Goal: Task Accomplishment & Management: Manage account settings

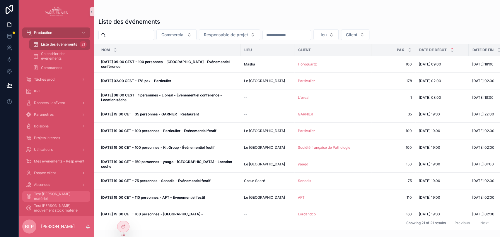
click at [64, 198] on span "Test [PERSON_NAME] matériel" at bounding box center [59, 196] width 50 height 9
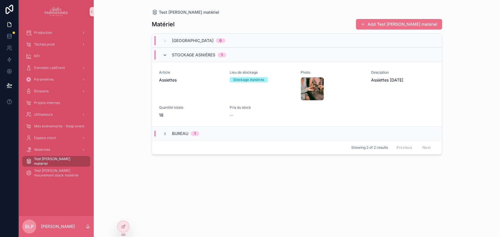
click at [165, 54] on icon "scrollable content" at bounding box center [164, 55] width 5 height 5
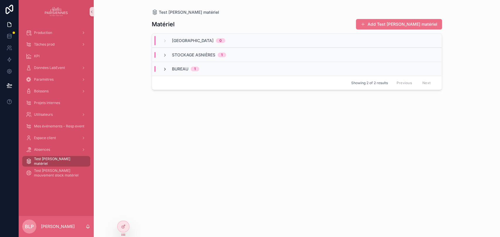
click at [164, 68] on icon "scrollable content" at bounding box center [164, 69] width 5 height 5
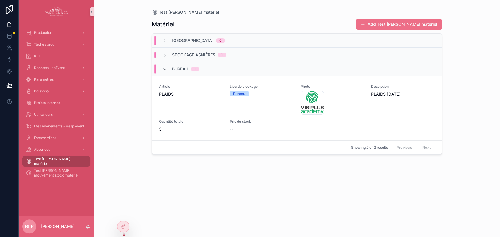
click at [163, 54] on icon "scrollable content" at bounding box center [164, 55] width 5 height 5
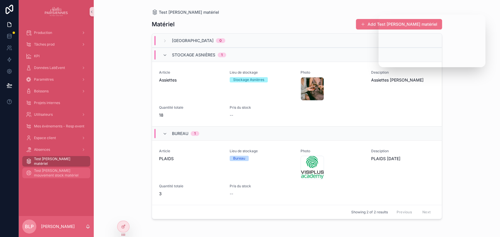
click at [66, 168] on link "Test [PERSON_NAME] mouvement stock matériel" at bounding box center [56, 173] width 68 height 11
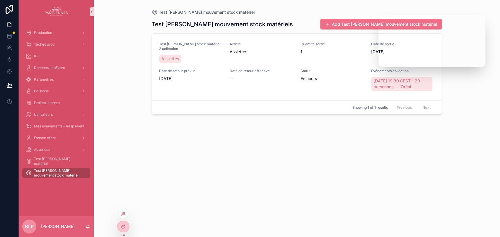
click at [122, 229] on icon at bounding box center [123, 226] width 5 height 5
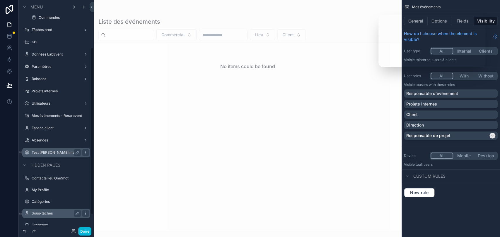
scroll to position [86, 0]
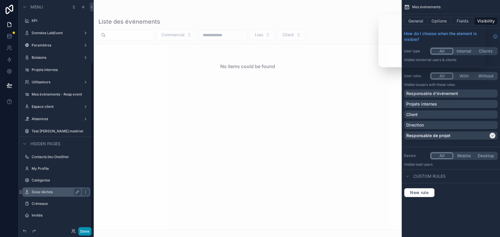
click at [83, 231] on button "Done" at bounding box center [84, 231] width 13 height 8
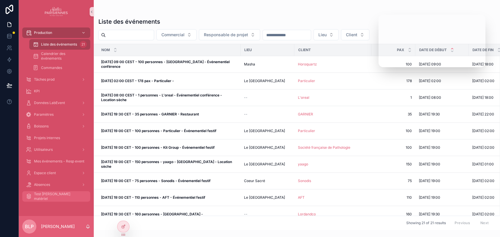
click at [58, 199] on div "Test [PERSON_NAME] matériel" at bounding box center [56, 196] width 61 height 9
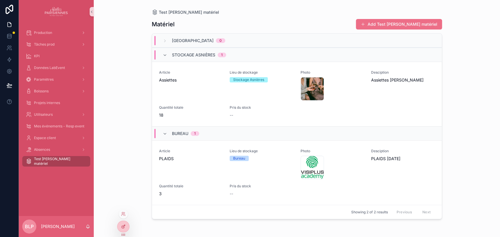
click at [121, 229] on div at bounding box center [123, 226] width 12 height 11
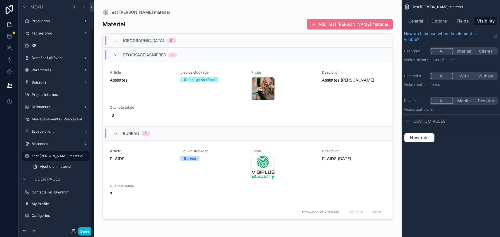
scroll to position [35, 0]
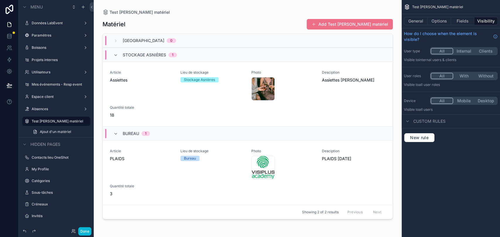
click at [331, 24] on div "scrollable content" at bounding box center [247, 115] width 299 height 230
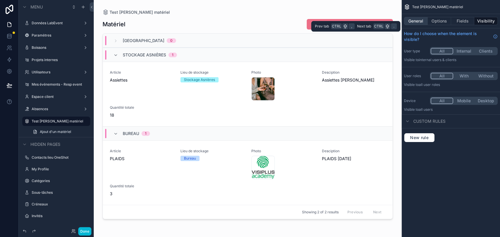
click at [422, 20] on button "General" at bounding box center [416, 21] width 24 height 8
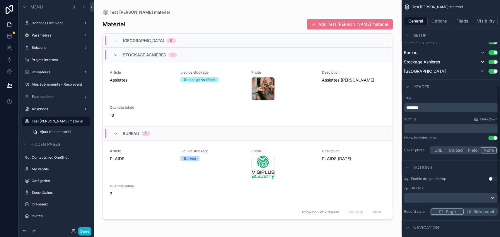
scroll to position [173, 0]
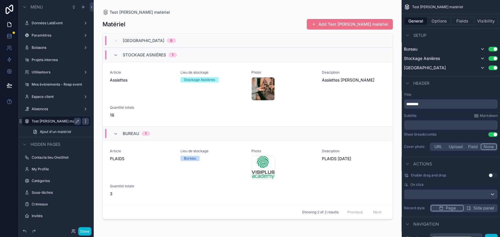
click at [84, 122] on icon "scrollable content" at bounding box center [85, 121] width 5 height 5
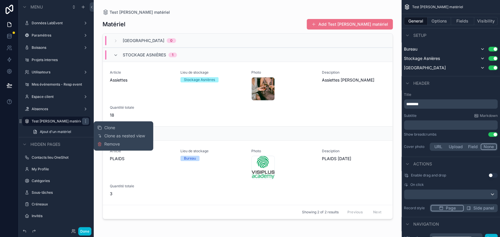
click at [122, 129] on div "Clone Clone as nested view Remove" at bounding box center [123, 136] width 52 height 25
click at [113, 128] on span "Clone" at bounding box center [109, 128] width 11 height 6
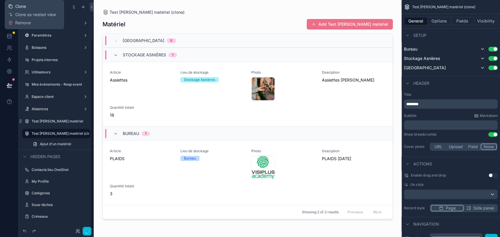
scroll to position [47, 0]
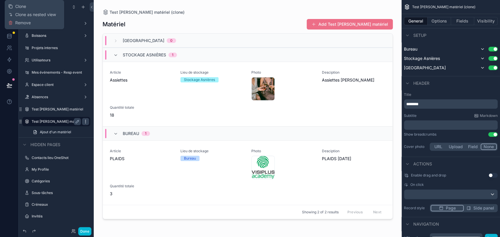
click at [85, 123] on icon "scrollable content" at bounding box center [85, 123] width 0 height 0
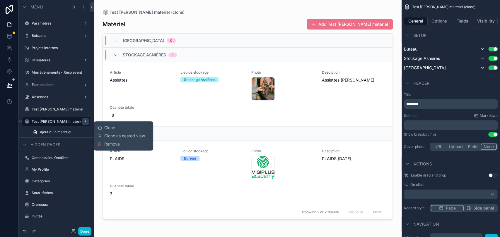
click at [104, 144] on button "Remove" at bounding box center [108, 144] width 23 height 6
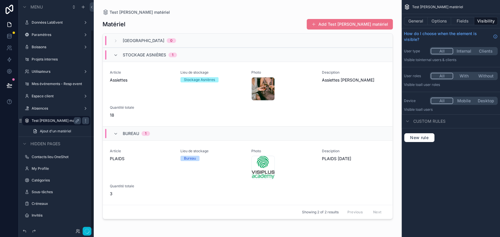
scroll to position [35, 0]
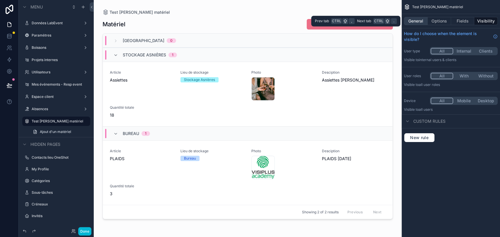
click at [423, 23] on button "General" at bounding box center [416, 21] width 24 height 8
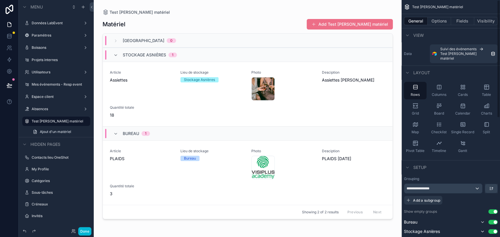
click at [331, 106] on div "scrollable content" at bounding box center [247, 115] width 299 height 230
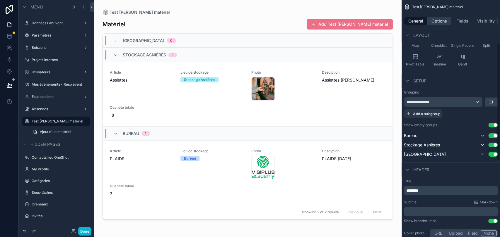
click at [443, 23] on button "Options" at bounding box center [438, 21] width 23 height 8
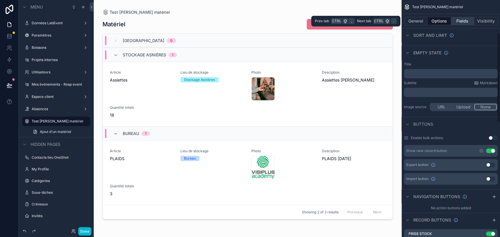
click at [457, 23] on button "Fields" at bounding box center [462, 21] width 23 height 8
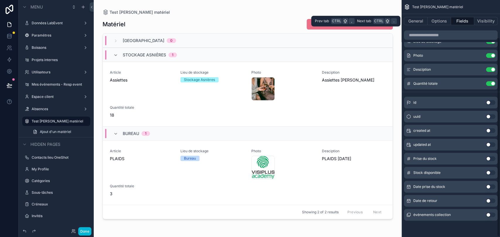
scroll to position [44, 0]
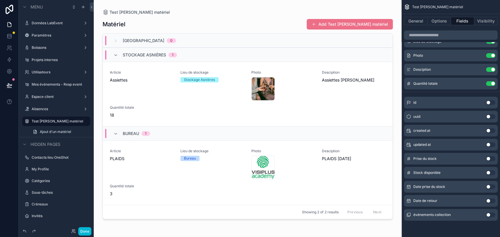
click at [489, 159] on button "Use setting" at bounding box center [490, 159] width 9 height 5
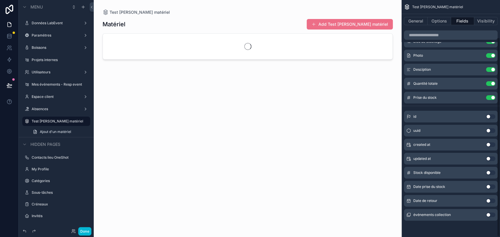
click at [489, 173] on button "Use setting" at bounding box center [490, 173] width 9 height 5
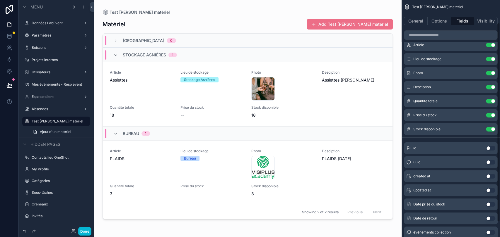
scroll to position [0, 0]
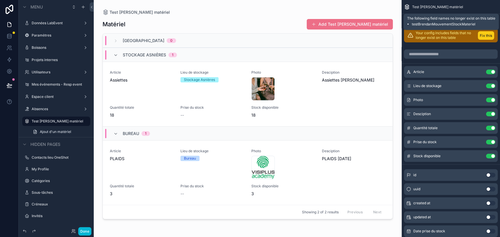
click at [488, 36] on button "Fix this" at bounding box center [485, 35] width 16 height 8
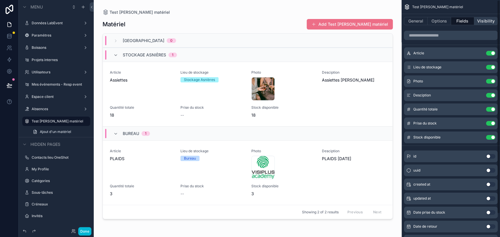
click at [485, 20] on button "Visibility" at bounding box center [485, 21] width 23 height 8
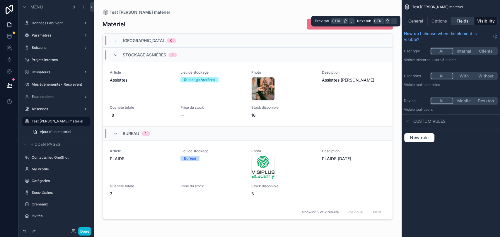
click at [466, 21] on button "Fields" at bounding box center [462, 21] width 23 height 8
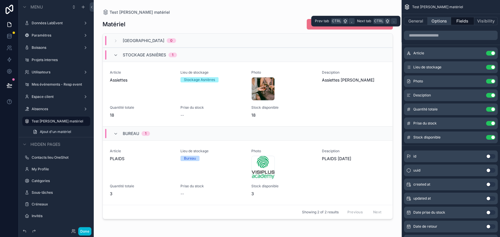
click at [443, 22] on button "Options" at bounding box center [438, 21] width 23 height 8
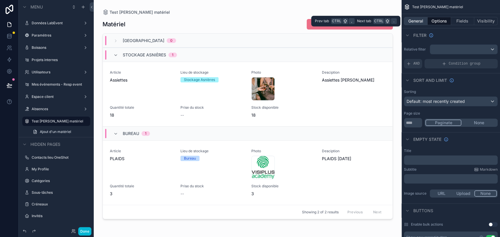
click at [417, 19] on button "General" at bounding box center [416, 21] width 24 height 8
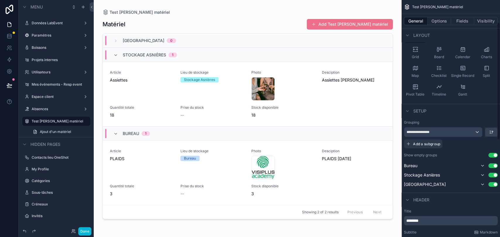
scroll to position [65, 0]
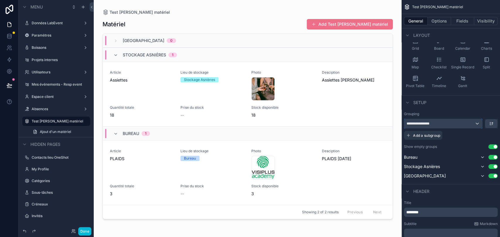
click at [439, 119] on div "**********" at bounding box center [443, 123] width 78 height 9
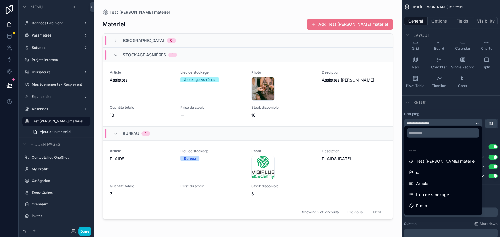
click at [461, 99] on div "scrollable content" at bounding box center [250, 118] width 500 height 237
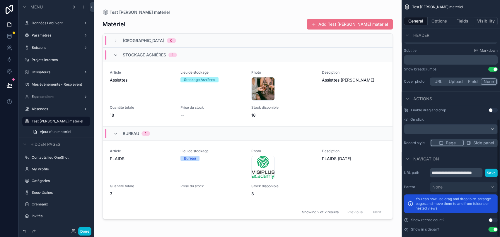
scroll to position [240, 0]
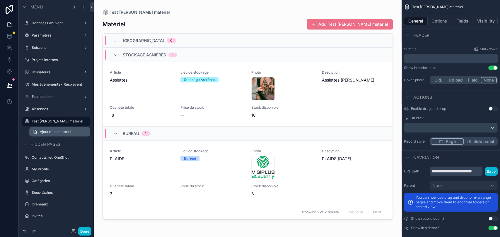
click at [64, 132] on span "Ajout d'un matériel" at bounding box center [55, 132] width 31 height 5
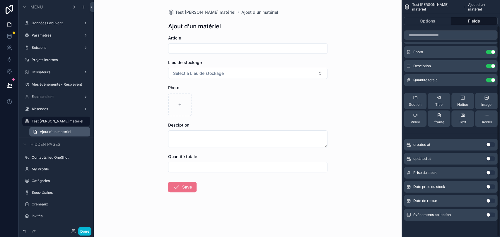
scroll to position [29, 0]
click at [34, 132] on icon "scrollable content" at bounding box center [35, 132] width 5 height 5
click at [41, 122] on label "Test [PERSON_NAME] matériel" at bounding box center [56, 121] width 49 height 5
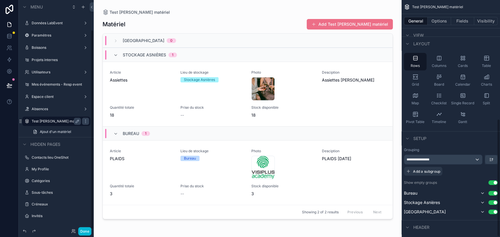
scroll to position [240, 0]
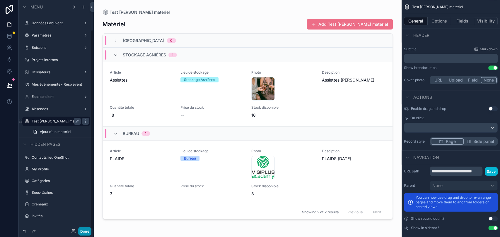
click at [85, 231] on button "Done" at bounding box center [84, 231] width 13 height 8
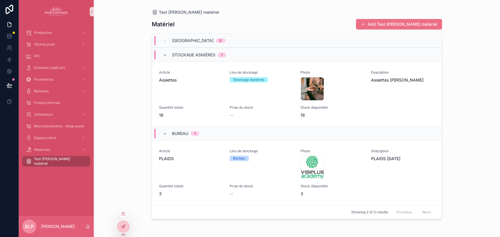
click at [122, 226] on icon at bounding box center [123, 226] width 5 height 5
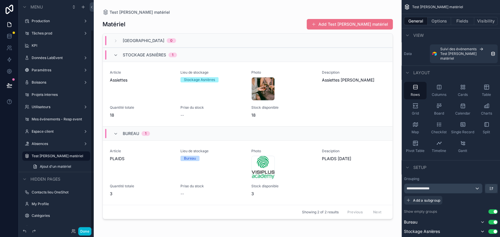
scroll to position [35, 0]
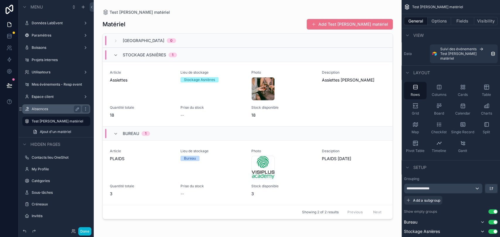
click at [50, 112] on div "Absences" at bounding box center [56, 109] width 49 height 7
click at [54, 109] on label "Absences" at bounding box center [55, 109] width 47 height 5
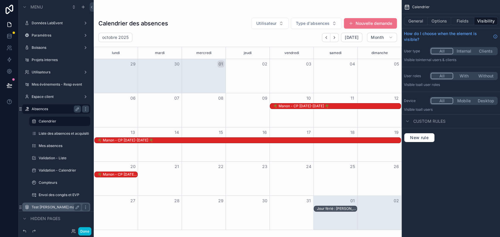
click at [51, 207] on label "Test [PERSON_NAME] matériel" at bounding box center [56, 207] width 49 height 5
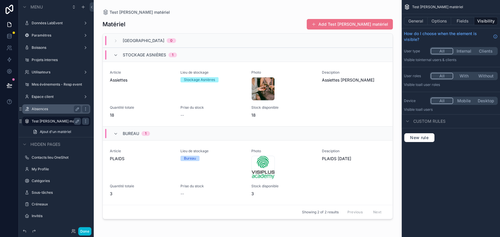
click at [103, 52] on div "Stockage Asnières 1" at bounding box center [247, 55] width 289 height 14
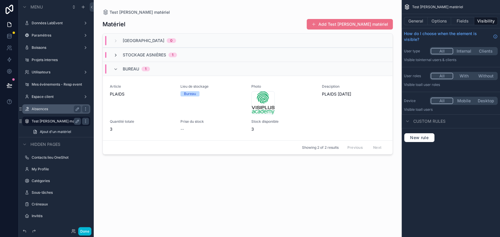
click at [115, 53] on icon "scrollable content" at bounding box center [115, 55] width 5 height 5
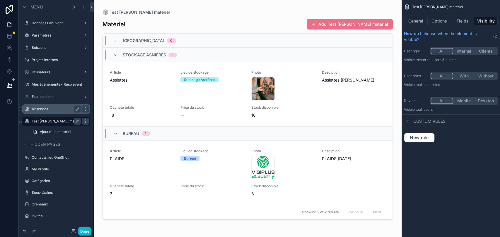
click at [111, 54] on div "Stockage Asnières 1" at bounding box center [145, 54] width 78 height 9
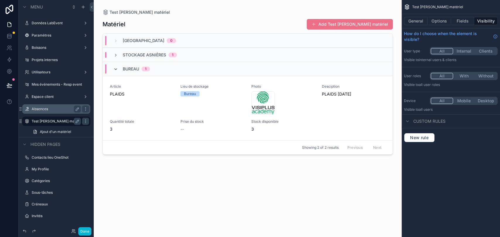
click at [115, 68] on icon "scrollable content" at bounding box center [115, 69] width 5 height 5
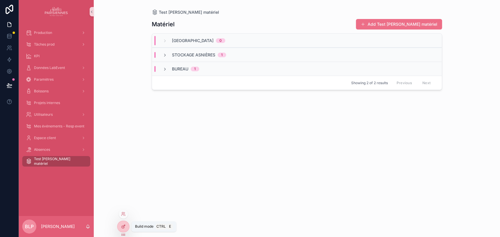
click at [123, 227] on icon at bounding box center [123, 226] width 5 height 5
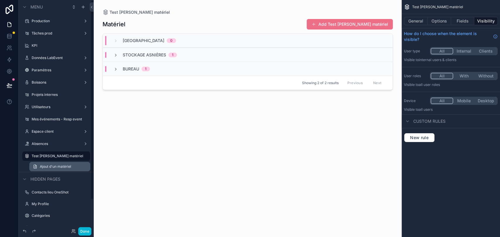
click at [51, 167] on span "Ajout d'un matériel" at bounding box center [55, 166] width 31 height 5
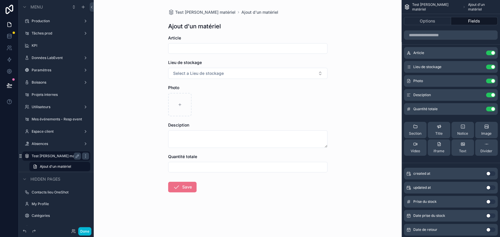
click at [20, 157] on icon "scrollable content" at bounding box center [20, 156] width 5 height 5
click at [76, 157] on icon "scrollable content" at bounding box center [77, 156] width 3 height 3
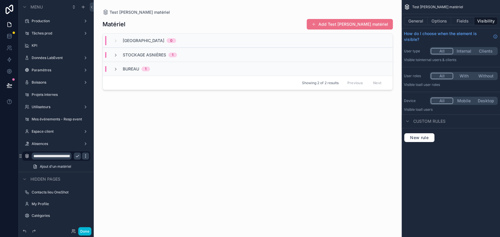
click at [84, 157] on icon "scrollable content" at bounding box center [85, 156] width 5 height 5
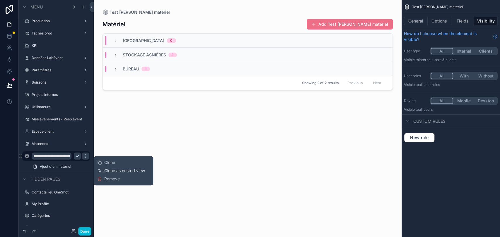
click at [136, 172] on span "Clone as nested view" at bounding box center [124, 171] width 41 height 6
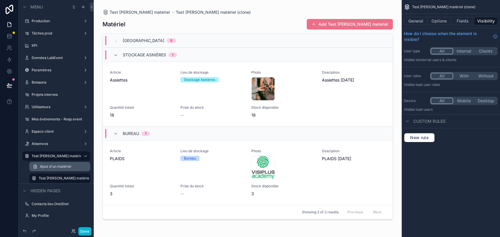
click at [47, 167] on span "Ajout d'un matériel" at bounding box center [55, 166] width 31 height 5
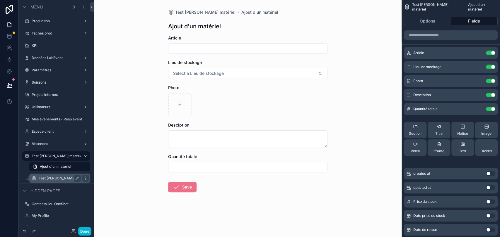
click at [44, 179] on label "Test Brendan Stock matériel (clone)" at bounding box center [60, 178] width 42 height 5
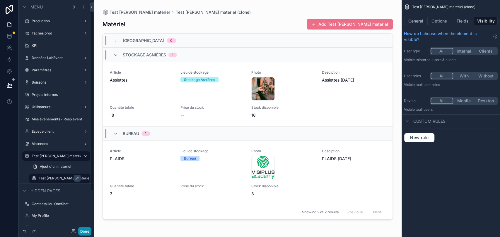
click at [89, 230] on button "Done" at bounding box center [84, 231] width 13 height 8
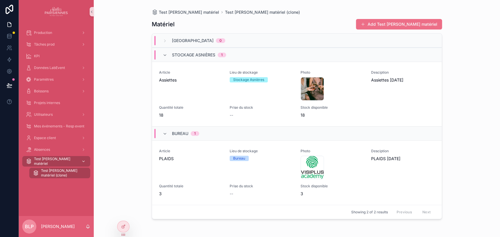
click at [38, 162] on span "Test [PERSON_NAME] matériel" at bounding box center [55, 161] width 43 height 9
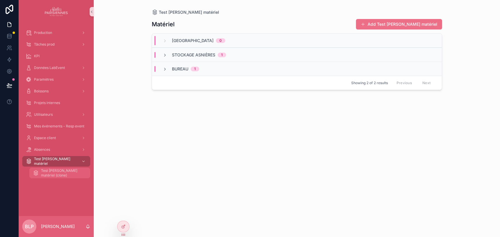
click at [61, 176] on span "Test Brendan Stock matériel (clone)" at bounding box center [62, 173] width 43 height 9
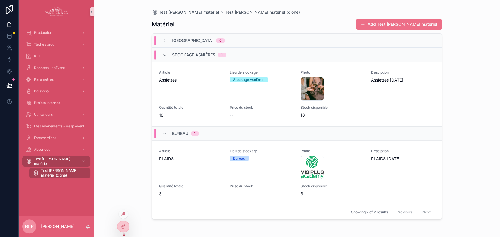
click at [122, 224] on icon at bounding box center [123, 226] width 5 height 5
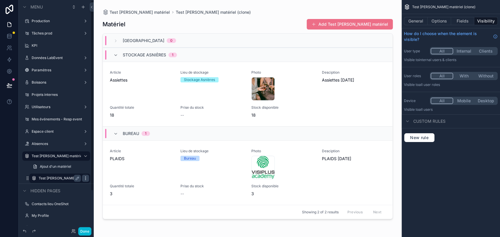
click at [84, 179] on icon "scrollable content" at bounding box center [85, 178] width 5 height 5
click at [100, 184] on icon at bounding box center [99, 183] width 3 height 3
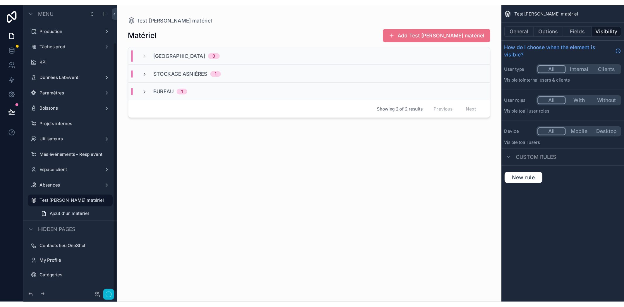
scroll to position [35, 0]
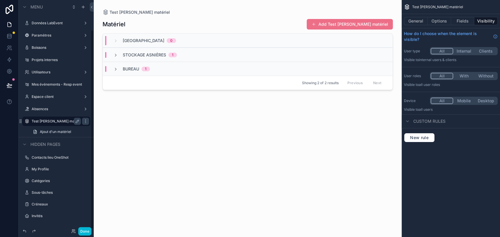
click at [62, 123] on label "Test [PERSON_NAME] matériel" at bounding box center [56, 121] width 49 height 5
click at [49, 99] on label "Espace client" at bounding box center [55, 97] width 47 height 5
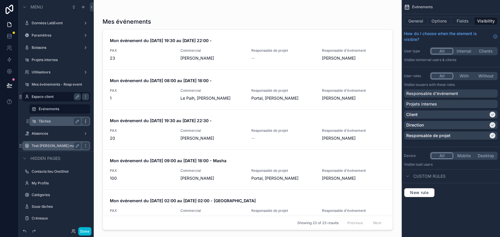
click at [84, 122] on icon "scrollable content" at bounding box center [85, 121] width 5 height 5
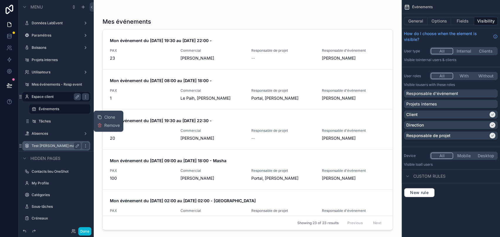
click at [47, 145] on label "Test [PERSON_NAME] matériel" at bounding box center [56, 146] width 49 height 5
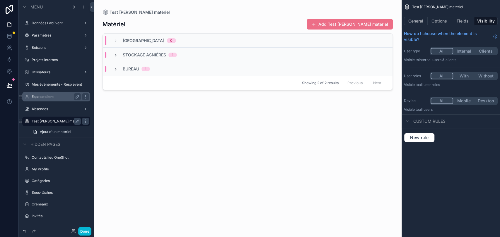
click at [112, 69] on div "Bureau 1" at bounding box center [131, 69] width 51 height 6
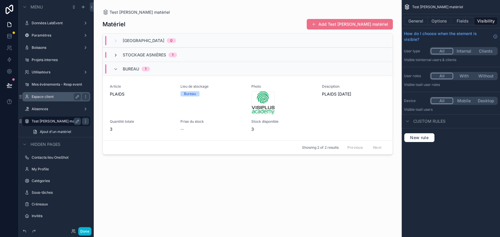
click at [117, 54] on icon "scrollable content" at bounding box center [115, 55] width 5 height 5
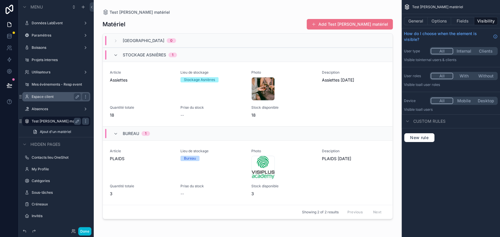
click at [117, 43] on div "Théâtre du Renard 0" at bounding box center [144, 40] width 63 height 9
click at [115, 43] on div "Théâtre du Renard 0" at bounding box center [144, 41] width 63 height 6
click at [114, 54] on icon "scrollable content" at bounding box center [115, 55] width 5 height 5
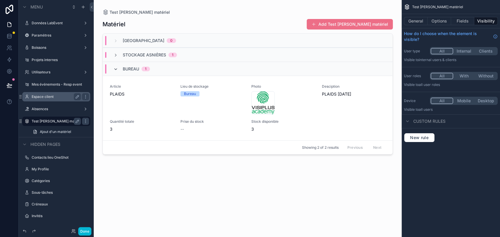
click at [116, 69] on icon "scrollable content" at bounding box center [115, 69] width 5 height 5
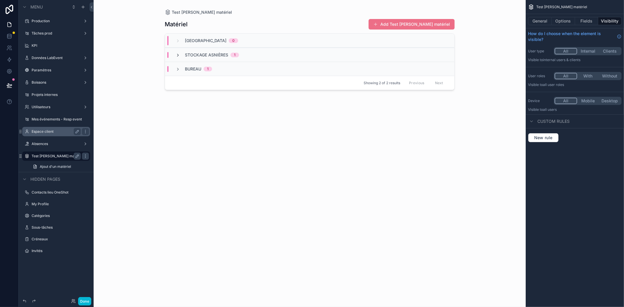
click at [176, 56] on icon "scrollable content" at bounding box center [178, 55] width 5 height 5
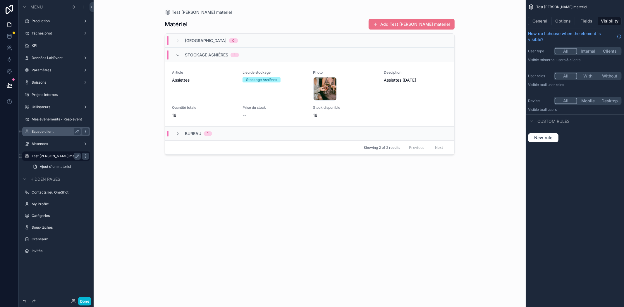
click at [179, 134] on icon "scrollable content" at bounding box center [178, 134] width 5 height 5
click at [387, 110] on div "Article Assiettes Lieu de stockage Stockage Asnières Photo WhatsApp-Image-2025-…" at bounding box center [309, 94] width 275 height 48
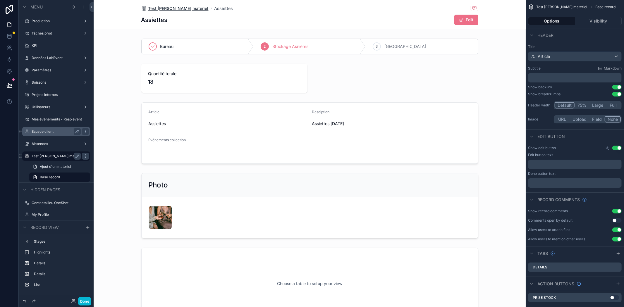
click at [176, 10] on span "Test [PERSON_NAME] matériel" at bounding box center [178, 9] width 60 height 6
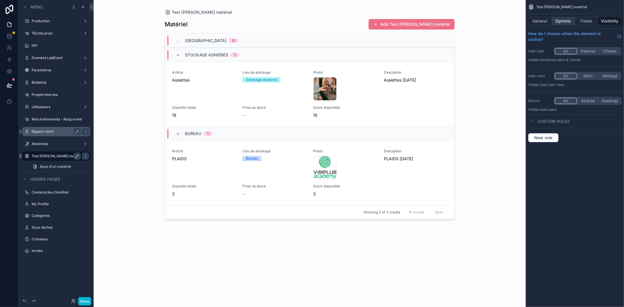
click at [499, 24] on button "Options" at bounding box center [563, 21] width 23 height 8
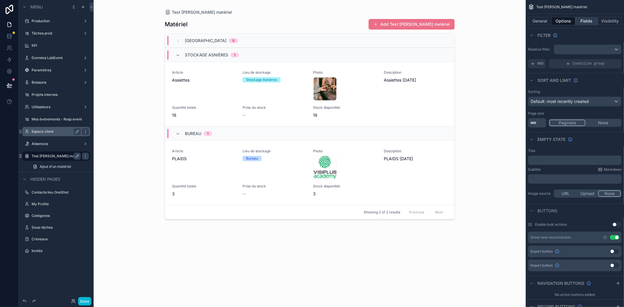
click at [499, 24] on button "Fields" at bounding box center [586, 21] width 23 height 8
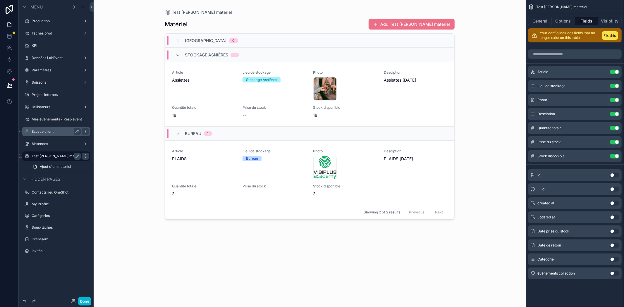
click at [499, 237] on button "Use setting" at bounding box center [614, 259] width 9 height 5
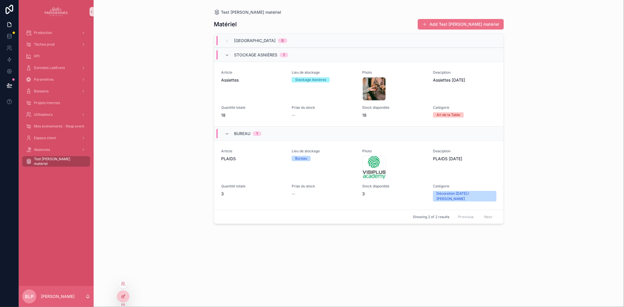
click at [123, 297] on icon at bounding box center [124, 296] width 2 height 2
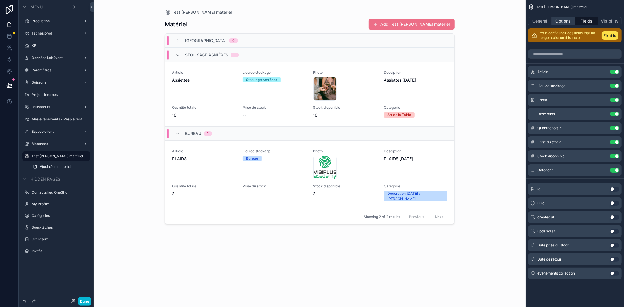
click at [555, 21] on button "Options" at bounding box center [563, 21] width 23 height 8
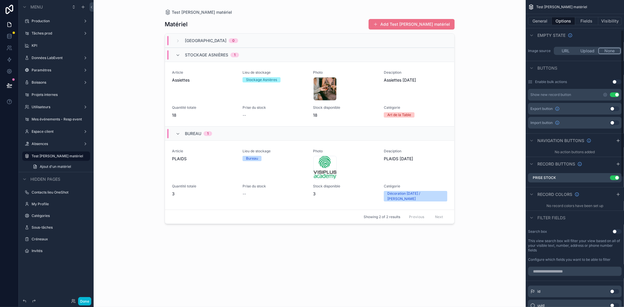
scroll to position [43, 0]
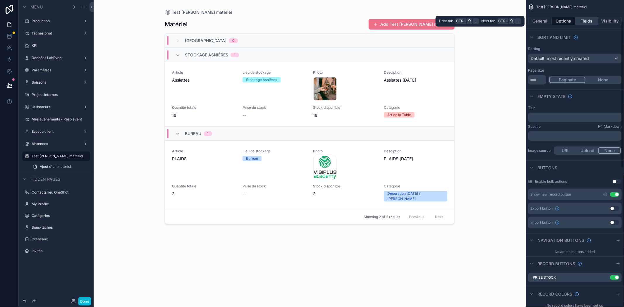
click at [583, 24] on button "Fields" at bounding box center [586, 21] width 23 height 8
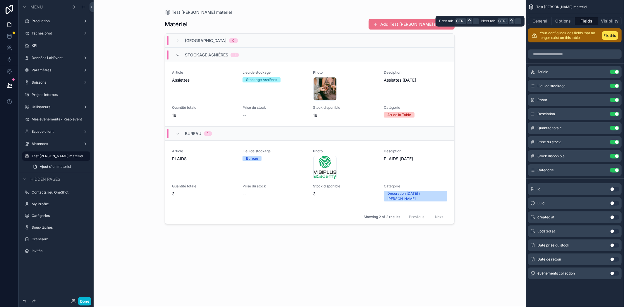
scroll to position [0, 0]
click at [540, 23] on button "General" at bounding box center [540, 21] width 24 height 8
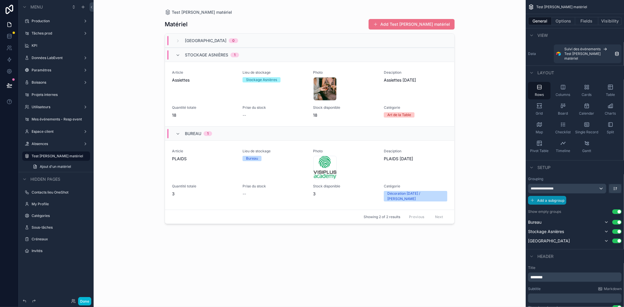
click at [554, 198] on span "Add a subgroup" at bounding box center [550, 200] width 27 height 4
click at [555, 198] on span "Choose a field" at bounding box center [544, 200] width 27 height 5
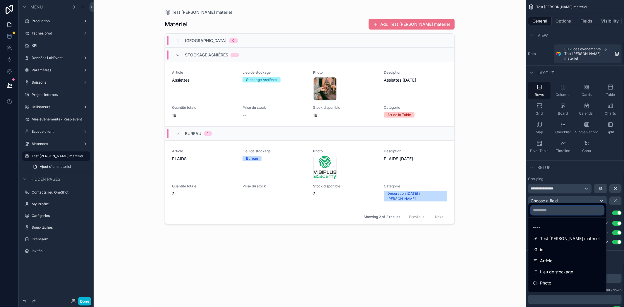
click at [543, 211] on input "text" at bounding box center [567, 210] width 73 height 9
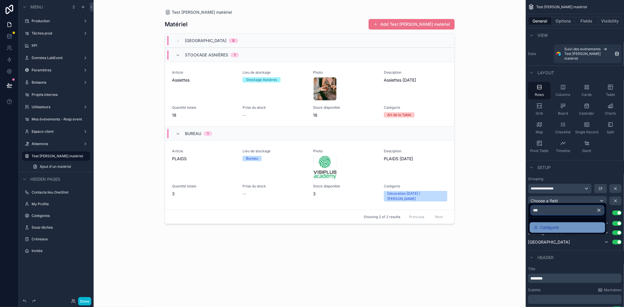
type input "***"
click at [544, 224] on span "Catégorie" at bounding box center [550, 227] width 19 height 7
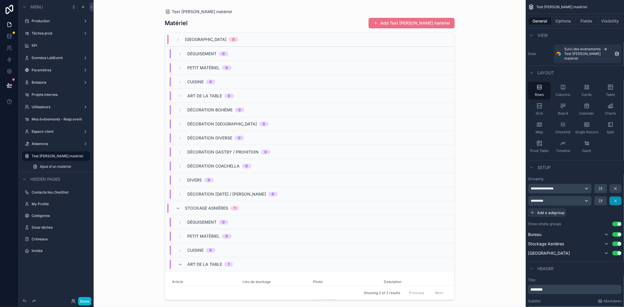
click at [617, 199] on button "scrollable content" at bounding box center [616, 201] width 12 height 9
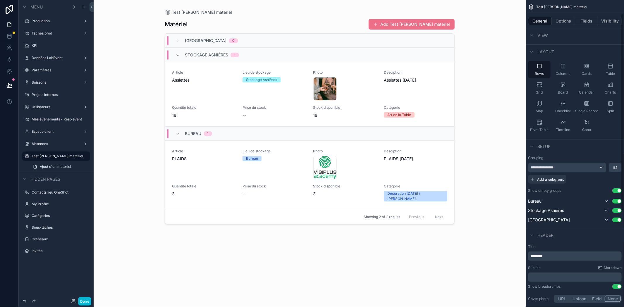
scroll to position [18, 0]
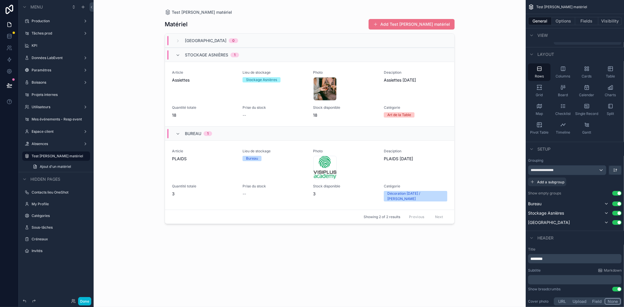
drag, startPoint x: 432, startPoint y: 194, endPoint x: 170, endPoint y: 69, distance: 290.7
click at [170, 69] on div "scrollable content" at bounding box center [309, 150] width 299 height 300
click at [532, 37] on div "scrollable content" at bounding box center [531, 35] width 7 height 7
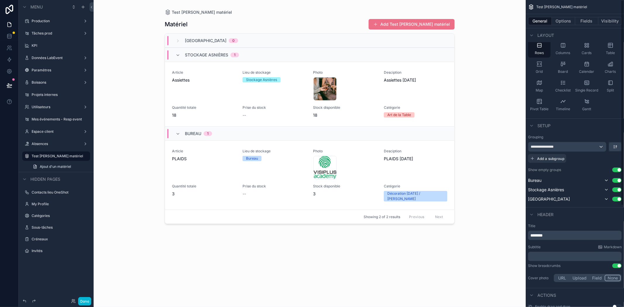
scroll to position [0, 0]
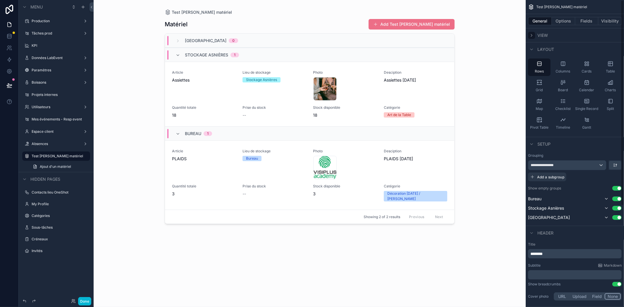
click at [532, 34] on icon "scrollable content" at bounding box center [531, 35] width 5 height 5
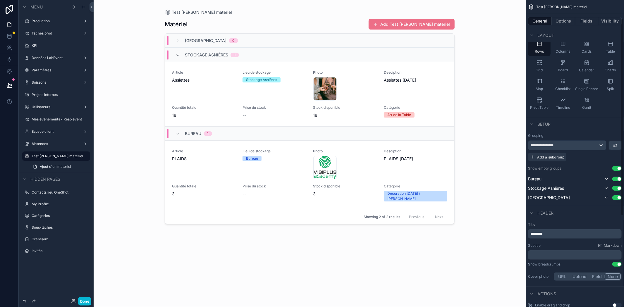
scroll to position [130, 0]
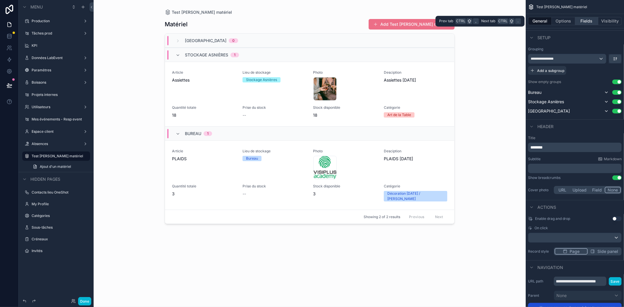
click at [580, 19] on button "Fields" at bounding box center [586, 21] width 23 height 8
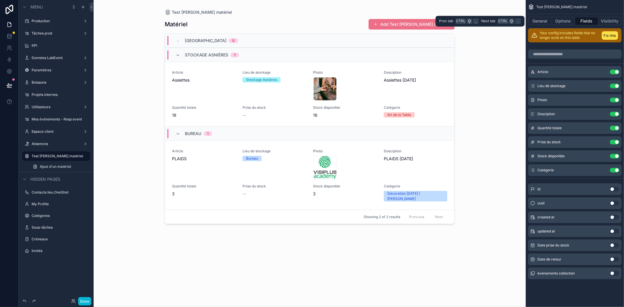
scroll to position [0, 0]
click at [615, 142] on button "Use setting" at bounding box center [614, 142] width 9 height 5
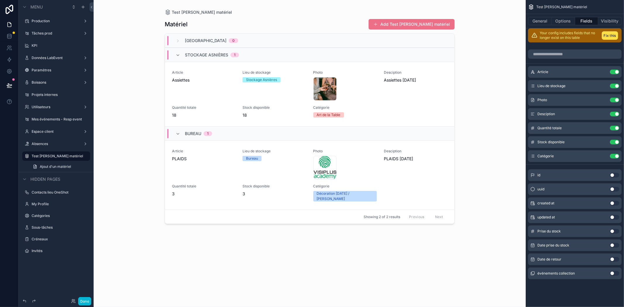
click at [272, 267] on div "Matériel Add Test Brendan Stock matériel Théâtre du Renard 0 Stockage Asnières …" at bounding box center [310, 157] width 290 height 285
click at [179, 132] on icon "scrollable content" at bounding box center [178, 134] width 5 height 5
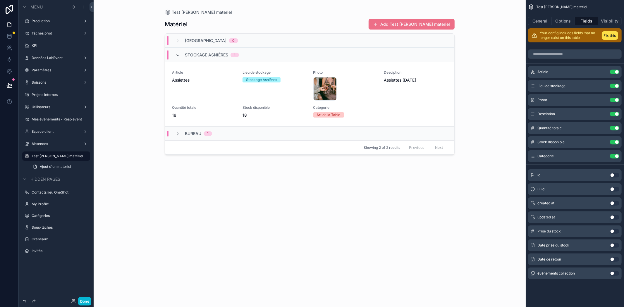
click at [179, 55] on icon "scrollable content" at bounding box center [178, 55] width 5 height 5
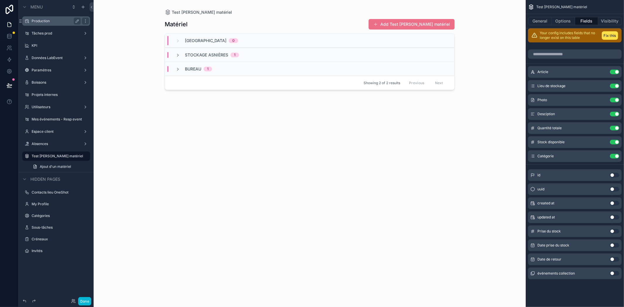
click at [49, 21] on label "Production" at bounding box center [55, 21] width 47 height 5
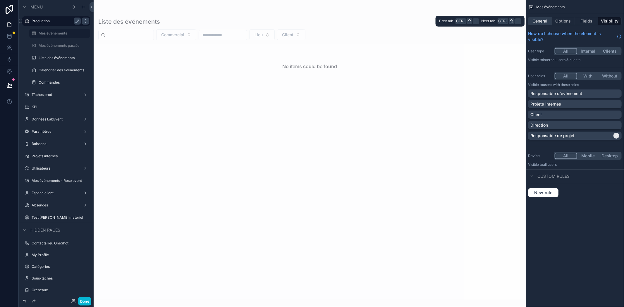
click at [543, 22] on button "General" at bounding box center [540, 21] width 24 height 8
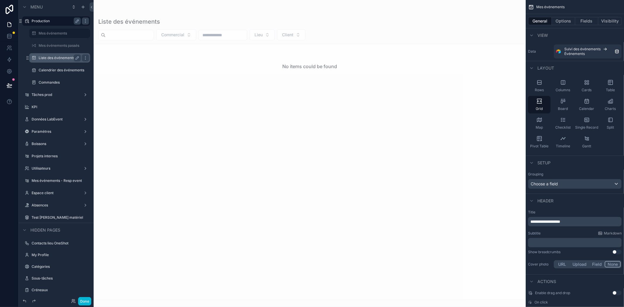
click at [54, 58] on label "Liste des événements" at bounding box center [59, 58] width 40 height 5
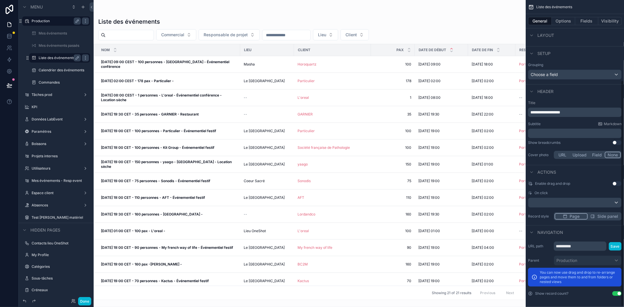
scroll to position [110, 0]
click at [557, 22] on button "Options" at bounding box center [563, 21] width 23 height 8
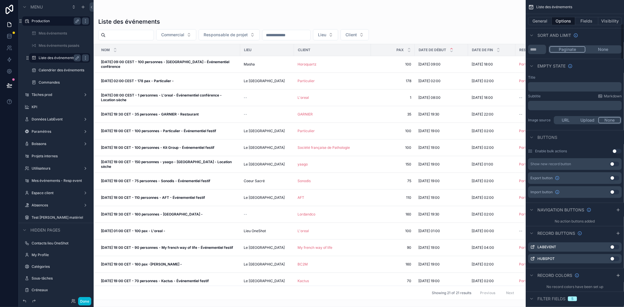
scroll to position [88, 0]
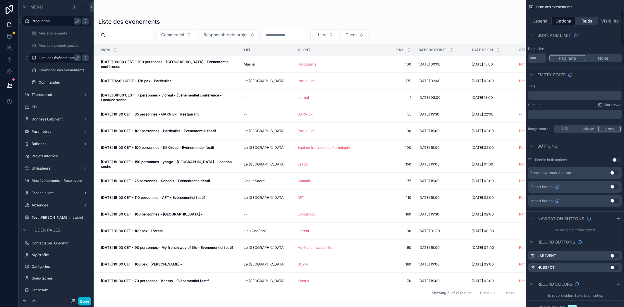
click at [589, 22] on button "Fields" at bounding box center [586, 21] width 23 height 8
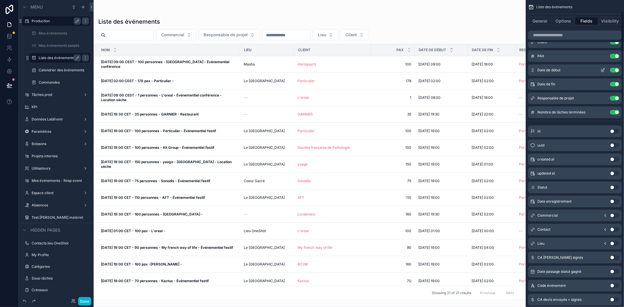
scroll to position [0, 0]
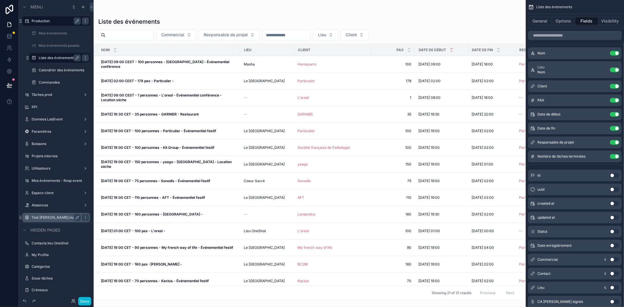
click at [61, 215] on label "Test [PERSON_NAME] matériel" at bounding box center [56, 217] width 49 height 5
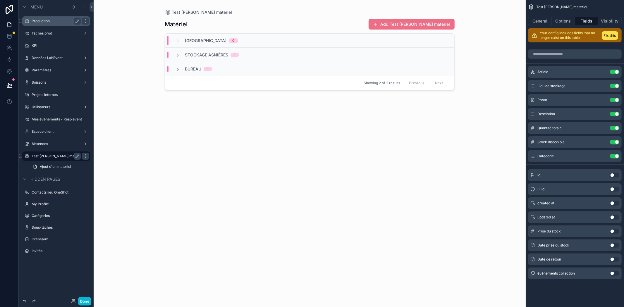
click at [178, 68] on icon "scrollable content" at bounding box center [178, 69] width 5 height 5
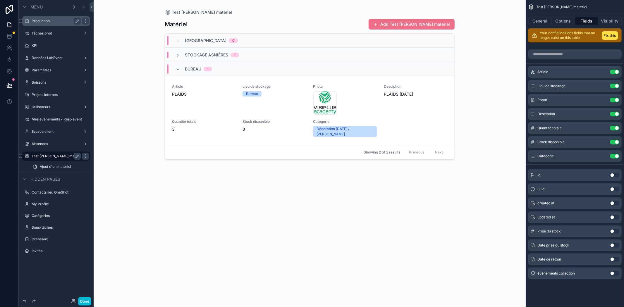
click at [178, 68] on icon "scrollable content" at bounding box center [178, 69] width 5 height 5
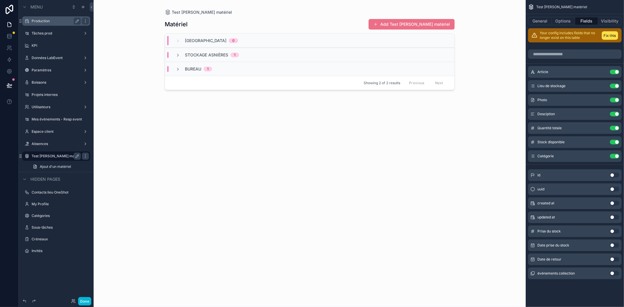
click at [475, 22] on div "Test Brendan Stock matériel Matériel Add Test Brendan Stock matériel Théâtre du…" at bounding box center [310, 153] width 432 height 307
click at [423, 25] on button "Add Test [PERSON_NAME] matériel" at bounding box center [412, 24] width 86 height 11
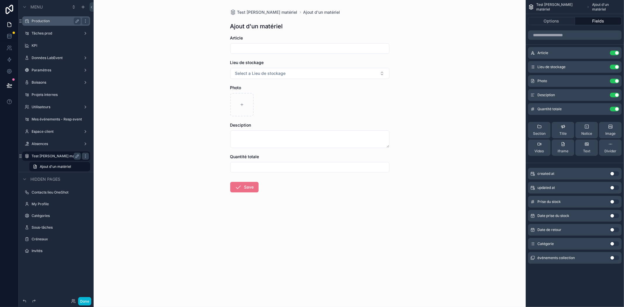
click at [253, 50] on input "scrollable content" at bounding box center [310, 48] width 159 height 8
click at [237, 50] on input "scrollable content" at bounding box center [310, 48] width 159 height 8
click at [179, 114] on div "Test Brendan Stock matériel Ajout d'un matériel Ajout d'un matériel Article Lie…" at bounding box center [310, 153] width 432 height 307
click at [250, 77] on button "Select a Lieu de stockage" at bounding box center [309, 73] width 159 height 11
click at [458, 119] on div "Test Brendan Stock matériel Ajout d'un matériel Ajout d'un matériel Article Lie…" at bounding box center [310, 153] width 432 height 307
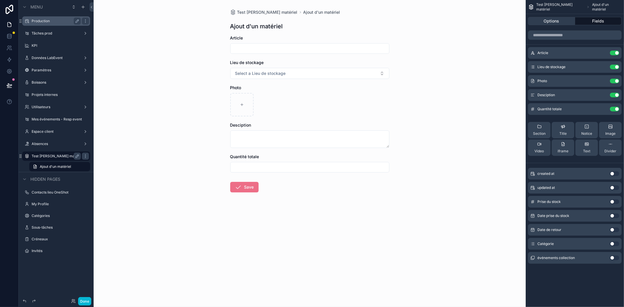
click at [557, 23] on button "Options" at bounding box center [551, 21] width 47 height 8
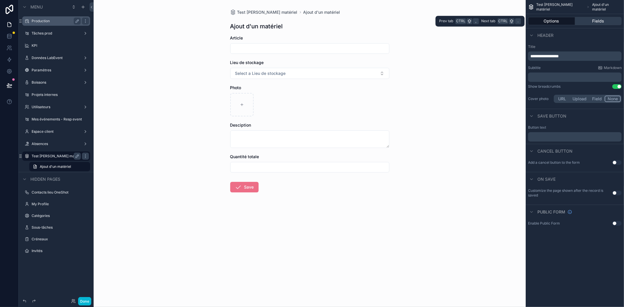
click at [589, 21] on button "Fields" at bounding box center [598, 21] width 47 height 8
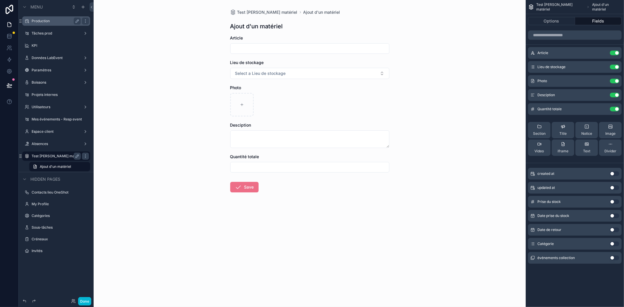
click at [613, 243] on button "Use setting" at bounding box center [614, 244] width 9 height 5
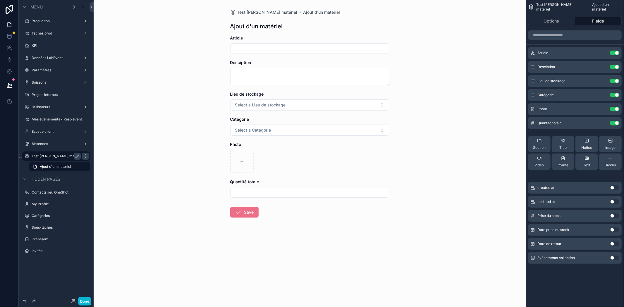
click at [243, 48] on input "scrollable content" at bounding box center [310, 48] width 159 height 8
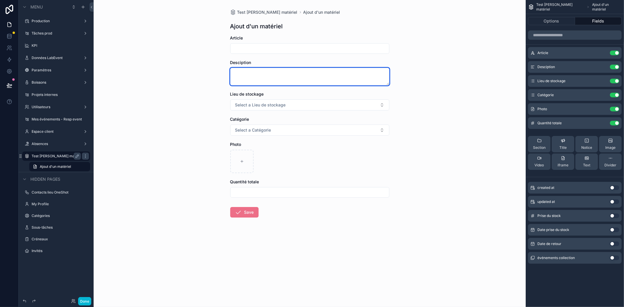
click at [250, 78] on textarea "scrollable content" at bounding box center [309, 77] width 159 height 18
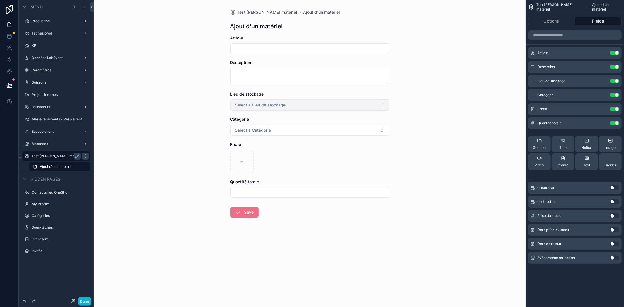
click at [267, 109] on button "Select a Lieu de stockage" at bounding box center [309, 105] width 159 height 11
click at [178, 145] on div "Test Brendan Stock matériel Ajout d'un matériel Ajout d'un matériel Article Des…" at bounding box center [310, 153] width 432 height 307
click at [252, 135] on button "Select a Catégorie" at bounding box center [309, 130] width 159 height 11
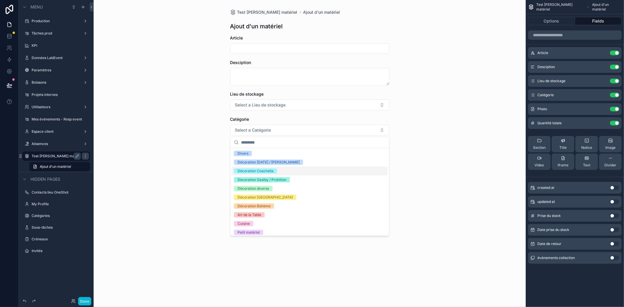
scroll to position [11, 0]
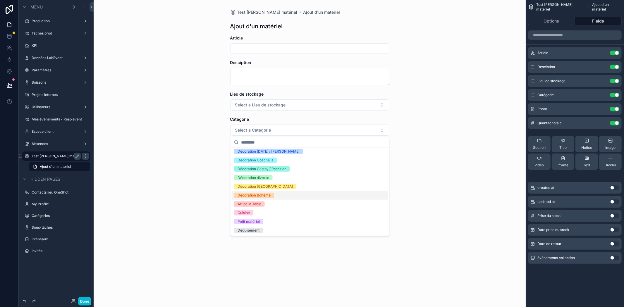
click at [162, 188] on div "Test Brendan Stock matériel Ajout d'un matériel Ajout d'un matériel Article Des…" at bounding box center [310, 153] width 432 height 307
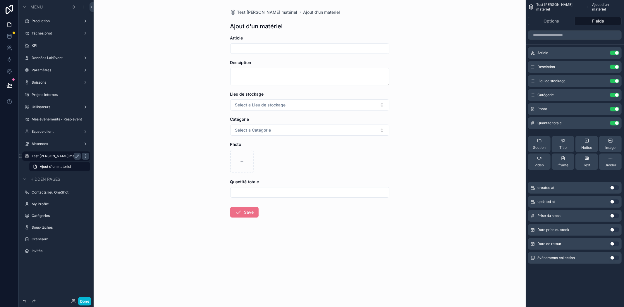
click at [56, 156] on label "Test [PERSON_NAME] matériel" at bounding box center [56, 156] width 49 height 5
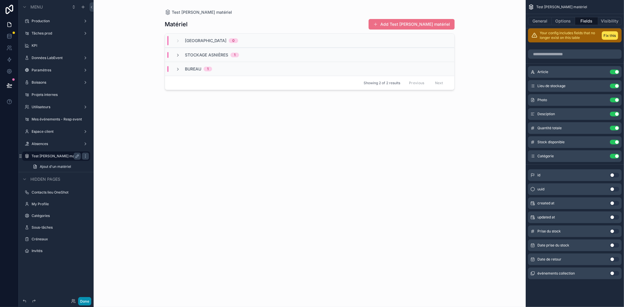
click at [81, 301] on button "Done" at bounding box center [84, 301] width 13 height 8
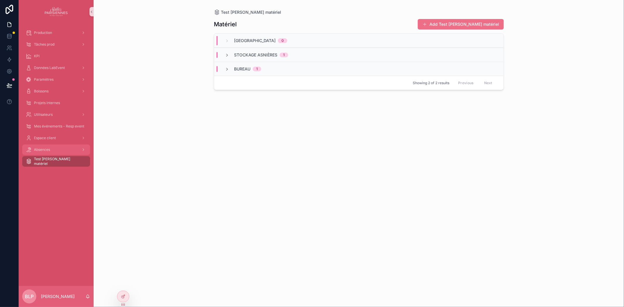
click at [56, 147] on div "Absences" at bounding box center [56, 149] width 61 height 9
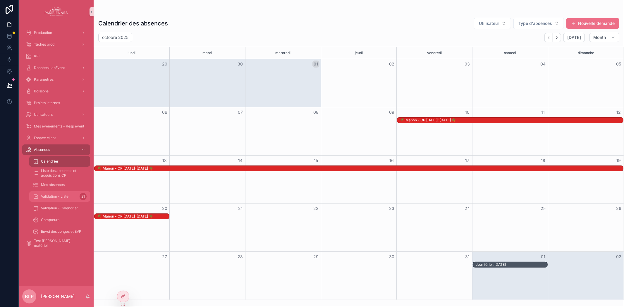
click at [57, 195] on span "Validation - Liste" at bounding box center [55, 196] width 28 height 5
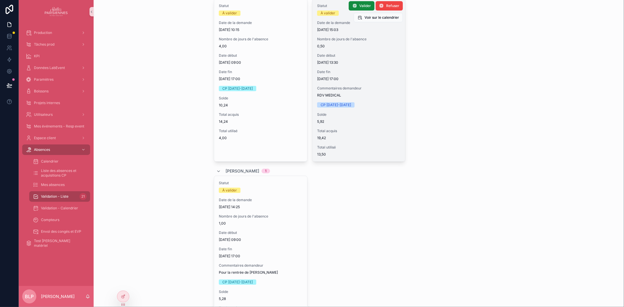
scroll to position [60, 0]
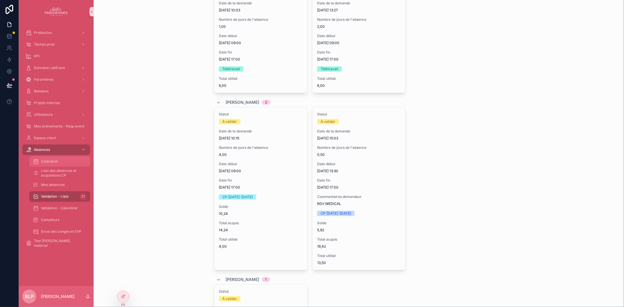
click at [50, 160] on span "Calendrier" at bounding box center [50, 161] width 18 height 5
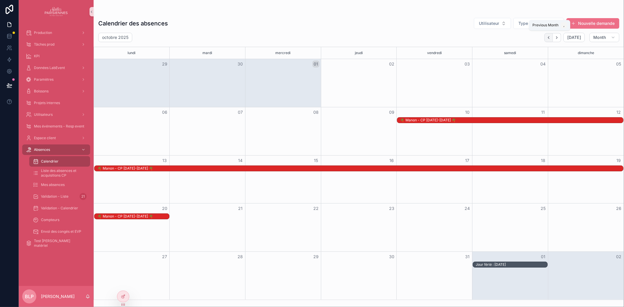
click at [545, 35] on button "Back" at bounding box center [549, 37] width 8 height 9
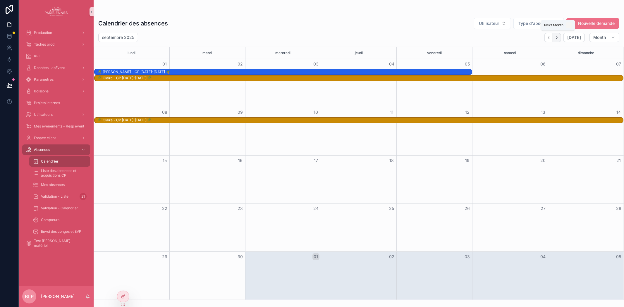
click at [557, 37] on icon "Next" at bounding box center [557, 37] width 4 height 4
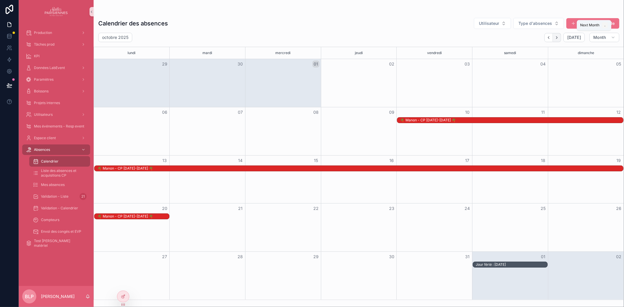
click at [557, 37] on icon "Next" at bounding box center [557, 37] width 4 height 4
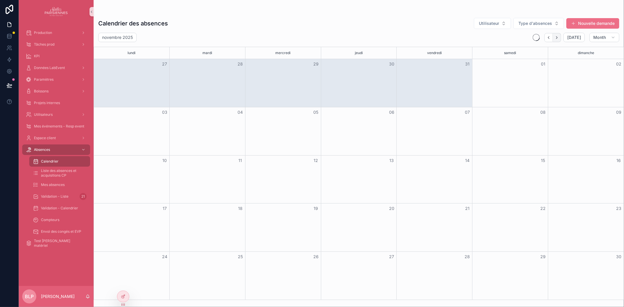
click at [558, 36] on icon "Next" at bounding box center [557, 37] width 4 height 4
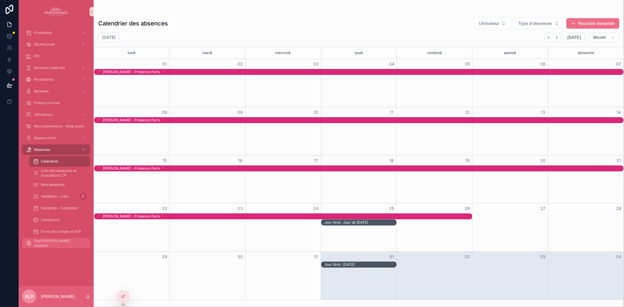
click at [49, 247] on div "Test [PERSON_NAME] matériel" at bounding box center [56, 243] width 61 height 9
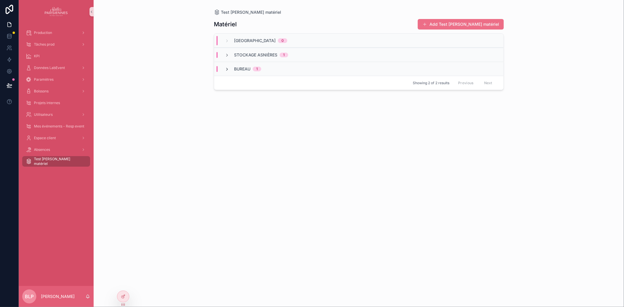
click at [229, 68] on icon "scrollable content" at bounding box center [227, 69] width 5 height 5
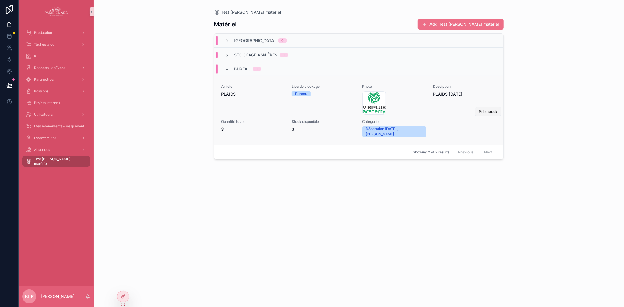
click at [490, 112] on button "Prise stock" at bounding box center [488, 111] width 26 height 9
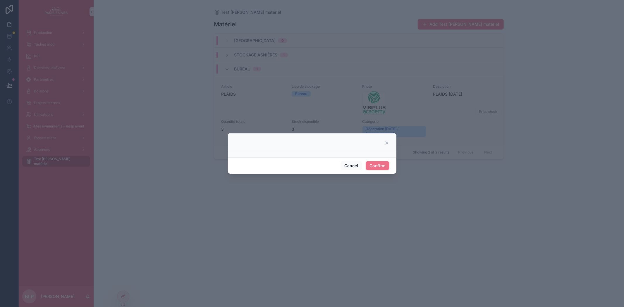
click at [294, 154] on div at bounding box center [312, 153] width 169 height 7
click at [387, 145] on icon at bounding box center [387, 143] width 5 height 5
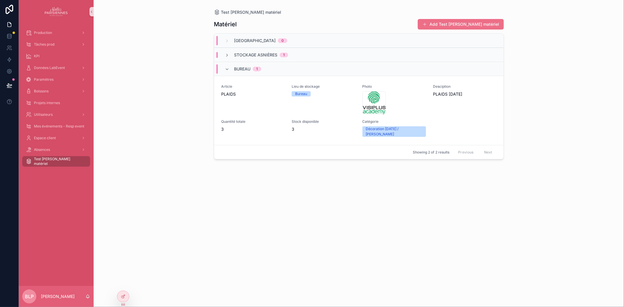
click at [224, 71] on div "Bureau 1" at bounding box center [243, 68] width 51 height 9
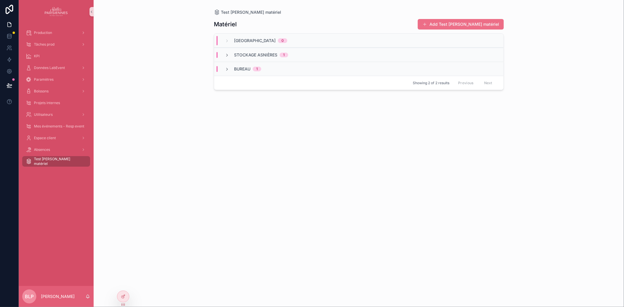
click at [225, 75] on div "Bureau 1" at bounding box center [358, 69] width 289 height 14
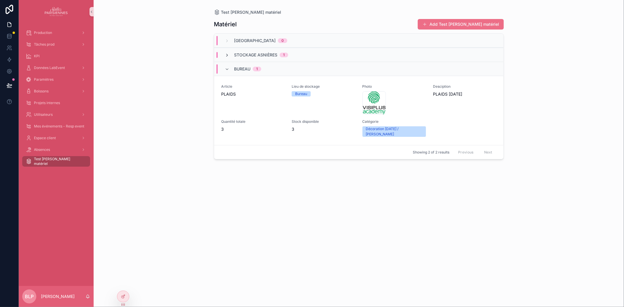
click at [226, 53] on icon "scrollable content" at bounding box center [227, 55] width 5 height 5
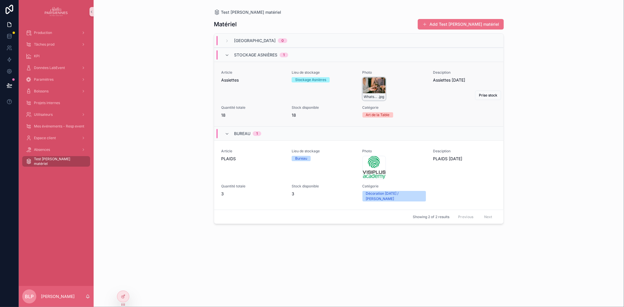
click at [378, 87] on div "WhatsApp-Image-2025-09-10-à-17.47.40_6c460973 .jpg" at bounding box center [374, 88] width 23 height 23
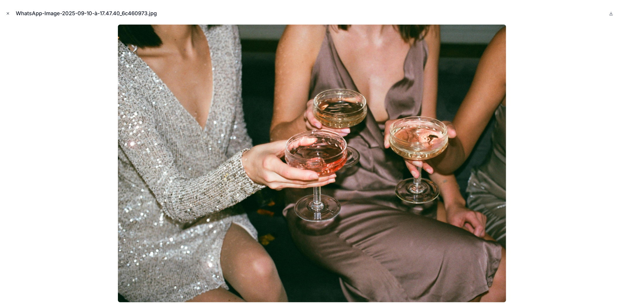
click at [9, 14] on icon "Close modal" at bounding box center [8, 14] width 2 height 2
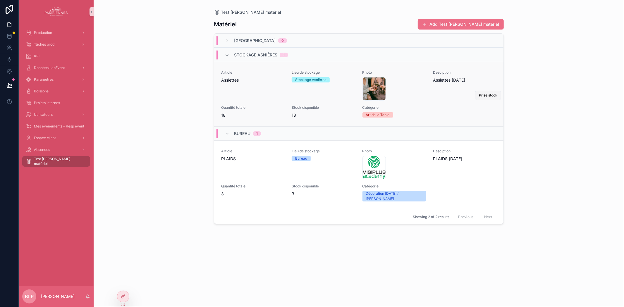
click at [490, 94] on span "Prise stock" at bounding box center [488, 95] width 18 height 5
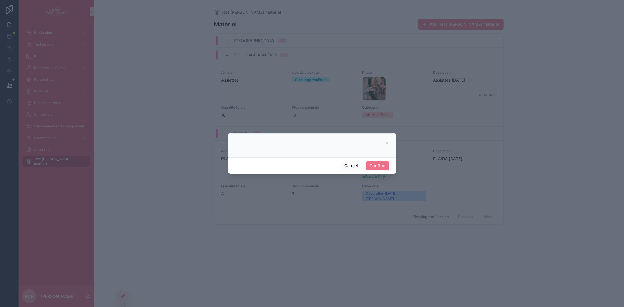
click at [344, 160] on div "Cancel Confirm" at bounding box center [312, 165] width 169 height 17
click at [347, 162] on button "Cancel" at bounding box center [352, 165] width 22 height 9
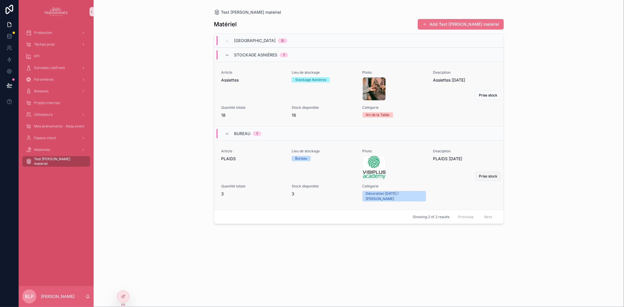
click at [487, 172] on button "Prise stock" at bounding box center [488, 176] width 26 height 9
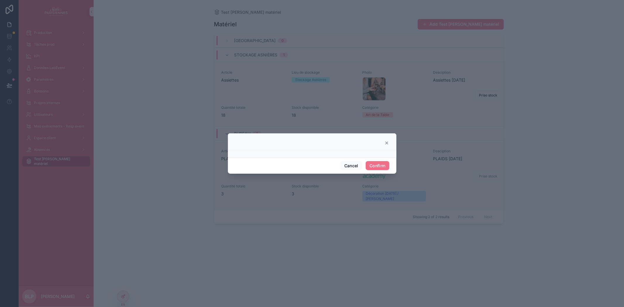
click at [384, 144] on div at bounding box center [312, 143] width 154 height 5
click at [382, 140] on div at bounding box center [312, 141] width 169 height 17
click at [388, 143] on icon at bounding box center [387, 143] width 5 height 5
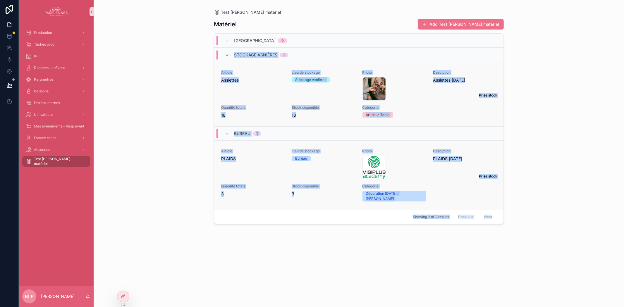
drag, startPoint x: 40, startPoint y: 256, endPoint x: 559, endPoint y: -26, distance: 590.6
click at [559, 0] on html "Production Tâches prod KPI Données LabEvent Paramètres Boissons Projets interne…" at bounding box center [312, 153] width 624 height 307
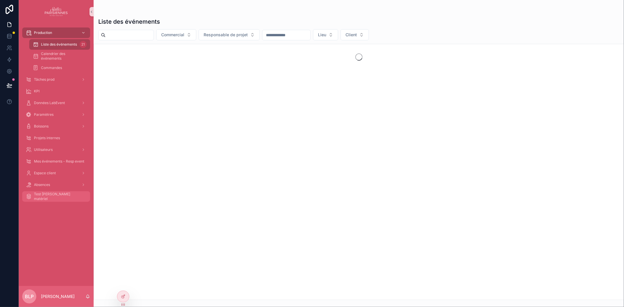
click at [56, 193] on div "Test [PERSON_NAME] matériel" at bounding box center [56, 196] width 61 height 9
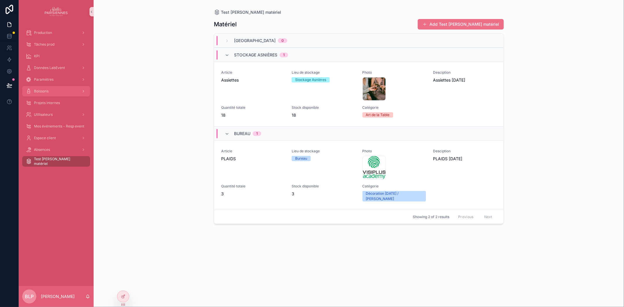
click at [50, 90] on div "Boissons" at bounding box center [56, 91] width 61 height 9
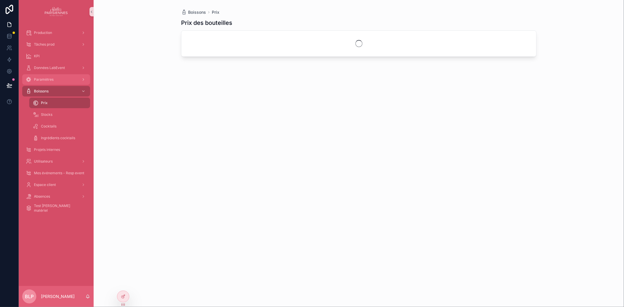
click at [51, 78] on span "Paramètres" at bounding box center [44, 79] width 20 height 5
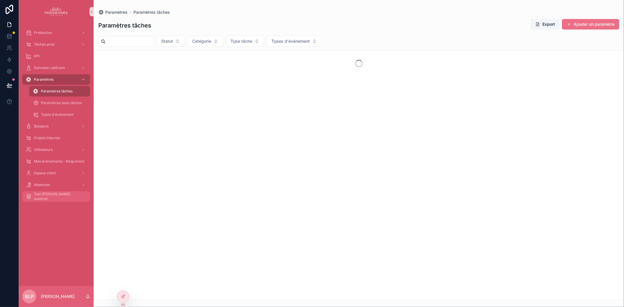
click at [54, 196] on span "Test [PERSON_NAME] matériel" at bounding box center [59, 196] width 50 height 9
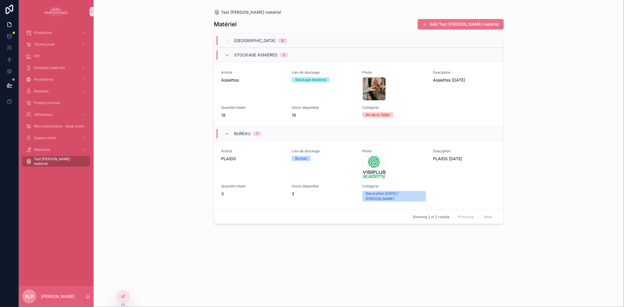
click at [53, 196] on div "Production Tâches prod KPI Données LabEvent Paramètres Boissons Projets interne…" at bounding box center [56, 154] width 75 height 263
click at [230, 37] on div "Théâtre du Renard 0" at bounding box center [256, 40] width 63 height 9
click at [126, 298] on div at bounding box center [123, 296] width 12 height 11
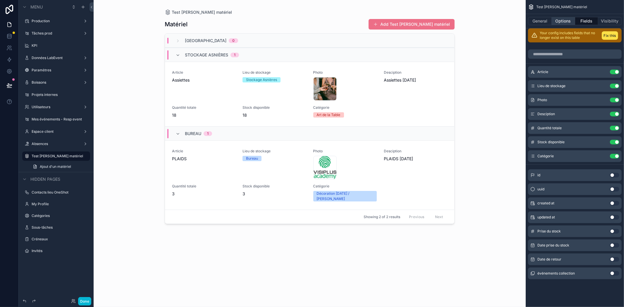
click at [562, 19] on button "Options" at bounding box center [563, 21] width 23 height 8
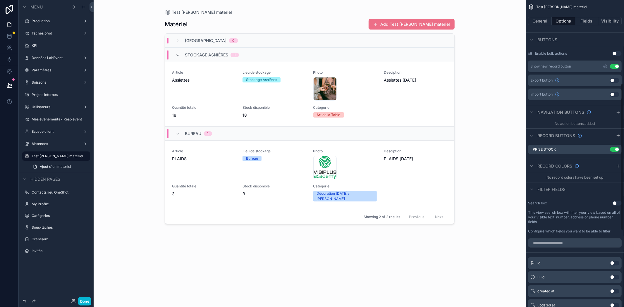
scroll to position [173, 0]
click at [616, 203] on button "Use setting" at bounding box center [617, 201] width 9 height 5
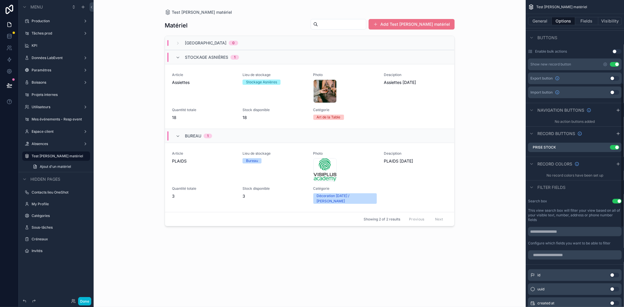
scroll to position [195, 0]
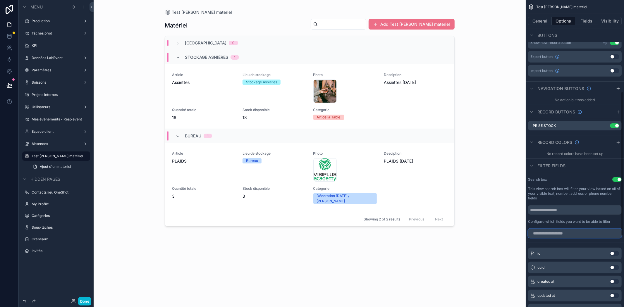
click at [554, 235] on input "scrollable content" at bounding box center [575, 233] width 94 height 9
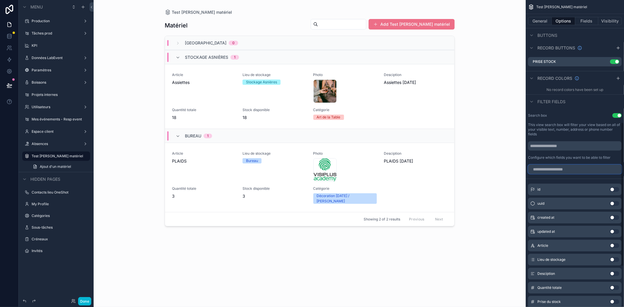
scroll to position [260, 0]
click at [615, 243] on button "Use setting" at bounding box center [614, 245] width 9 height 5
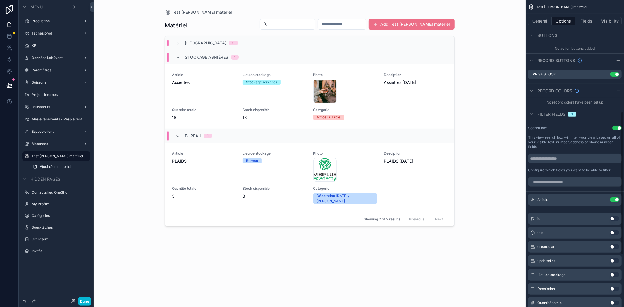
scroll to position [238, 0]
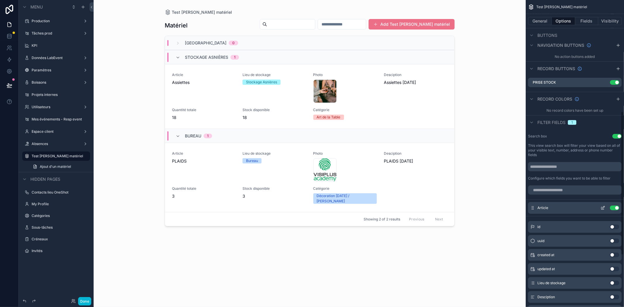
click at [613, 207] on button "Use setting" at bounding box center [614, 208] width 9 height 5
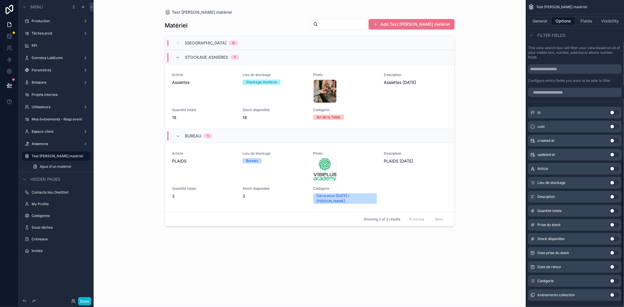
scroll to position [346, 0]
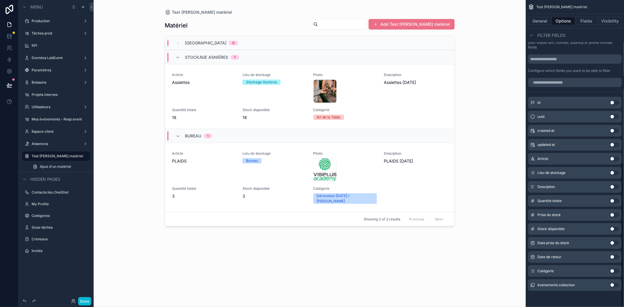
click at [615, 269] on button "Use setting" at bounding box center [614, 271] width 9 height 5
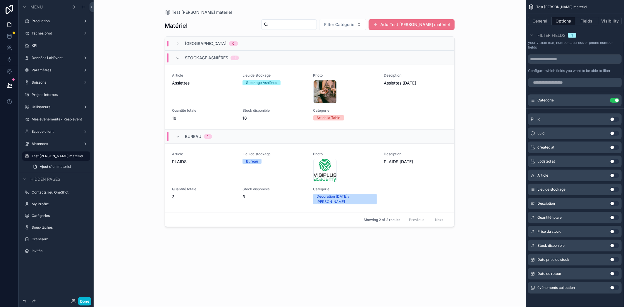
click at [618, 189] on button "Use setting" at bounding box center [614, 189] width 9 height 5
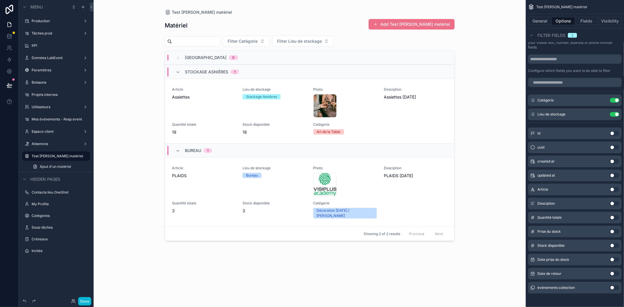
click at [267, 40] on div "scrollable content" at bounding box center [309, 150] width 299 height 300
click at [258, 40] on span "Filter Catégorie" at bounding box center [243, 41] width 30 height 6
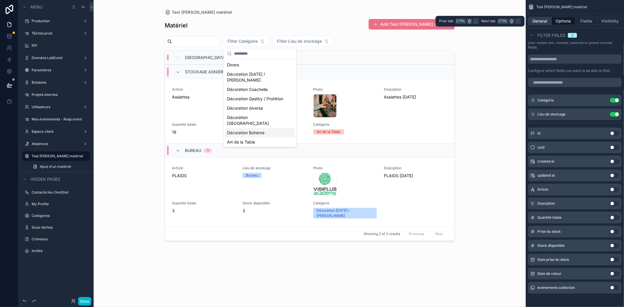
click at [539, 19] on button "General" at bounding box center [540, 21] width 24 height 8
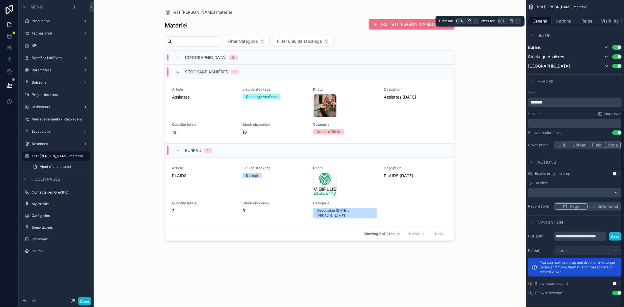
scroll to position [170, 0]
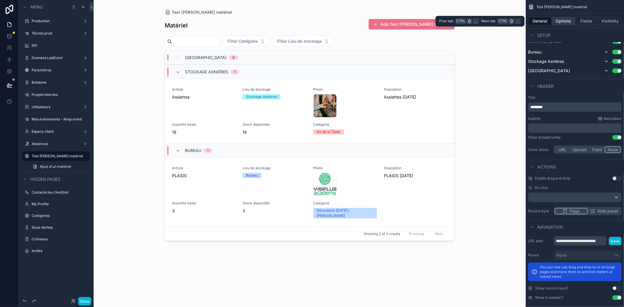
click at [560, 20] on button "Options" at bounding box center [563, 21] width 23 height 8
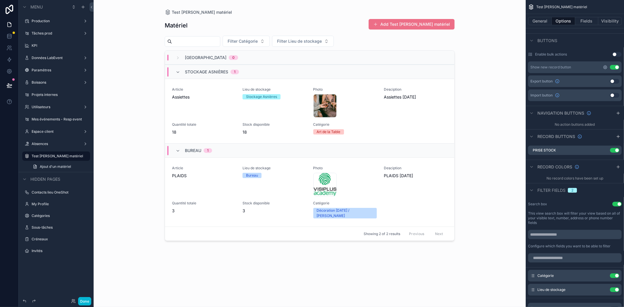
click at [605, 66] on icon "scrollable content" at bounding box center [606, 68] width 4 height 4
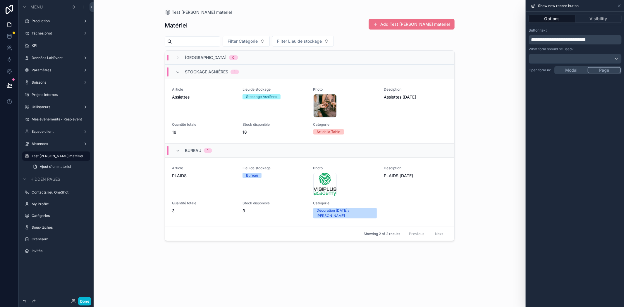
click at [551, 40] on span "**********" at bounding box center [558, 39] width 55 height 4
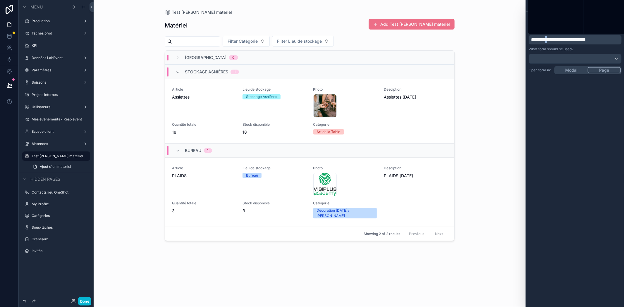
click at [551, 40] on span "**********" at bounding box center [558, 39] width 55 height 4
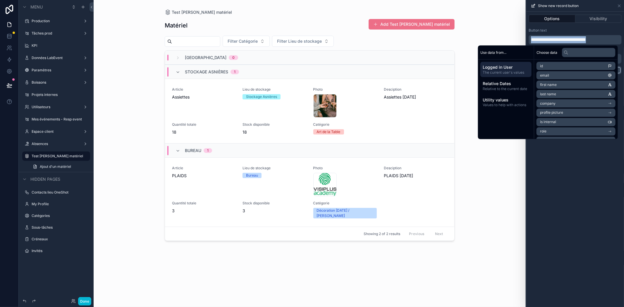
click at [551, 40] on span "**********" at bounding box center [558, 39] width 55 height 4
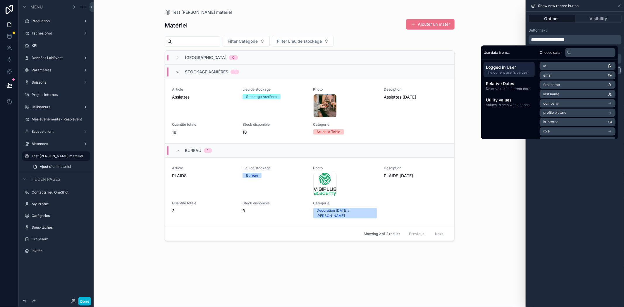
click at [577, 179] on div "**********" at bounding box center [575, 160] width 98 height 296
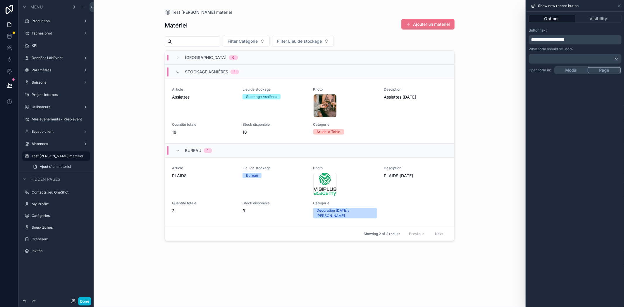
click at [565, 174] on div "**********" at bounding box center [575, 160] width 98 height 296
click at [570, 69] on div "**********" at bounding box center [575, 160] width 98 height 296
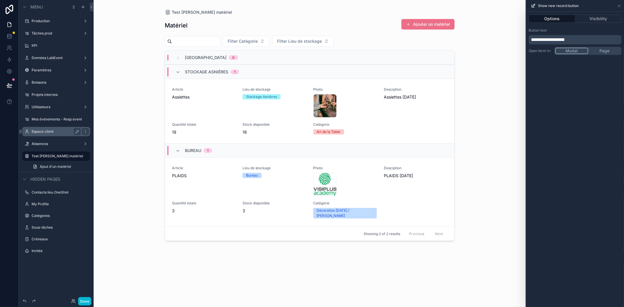
click at [48, 131] on label "Espace client" at bounding box center [55, 131] width 47 height 5
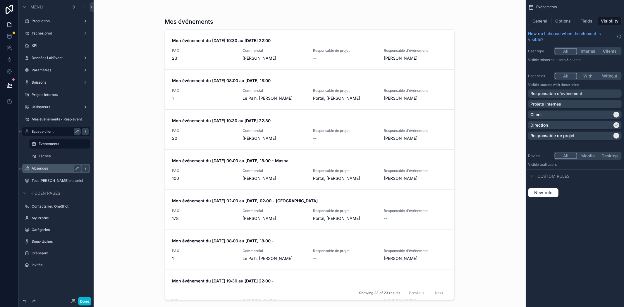
click at [40, 169] on label "Absences" at bounding box center [55, 168] width 47 height 5
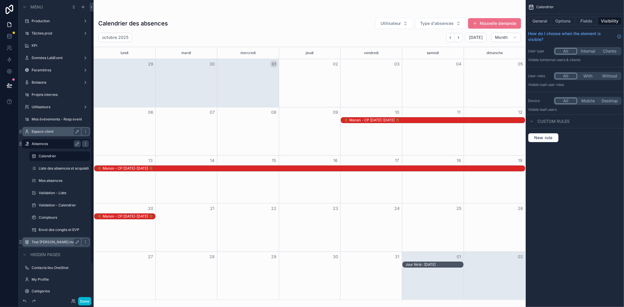
click at [52, 244] on label "Test [PERSON_NAME] matériel" at bounding box center [56, 242] width 49 height 5
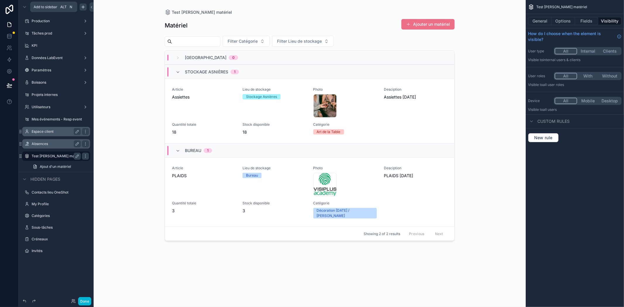
click at [83, 4] on div "scrollable content" at bounding box center [83, 7] width 7 height 7
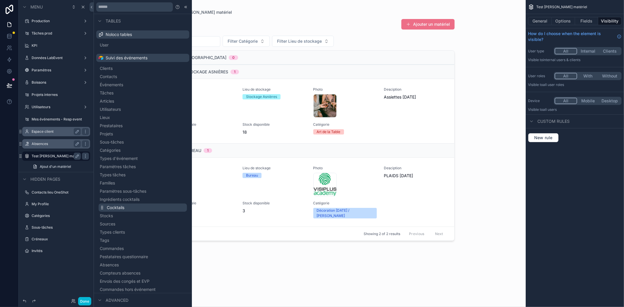
scroll to position [95, 0]
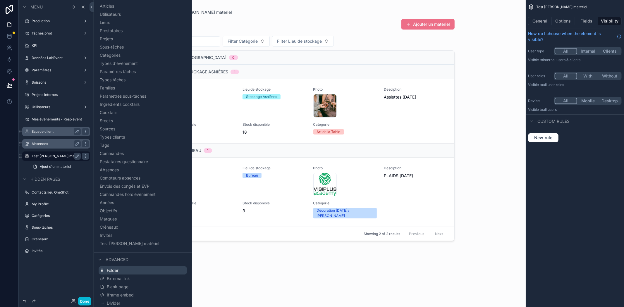
click at [114, 271] on span "Folder" at bounding box center [113, 271] width 12 height 6
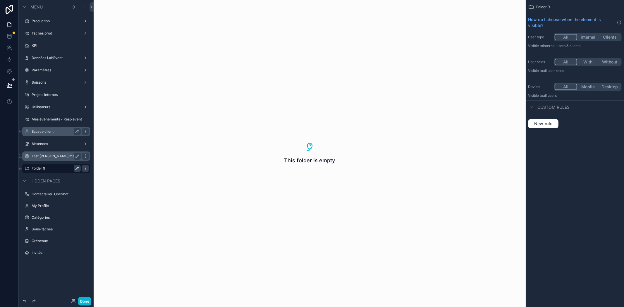
click at [78, 169] on icon "scrollable content" at bounding box center [77, 168] width 5 height 5
click at [54, 171] on input "********" at bounding box center [52, 168] width 40 height 7
type input "********"
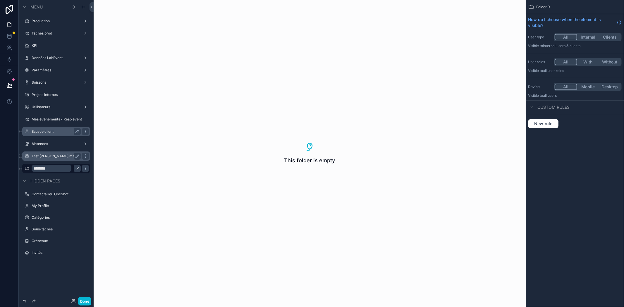
click at [140, 166] on div "This folder is empty" at bounding box center [310, 153] width 432 height 307
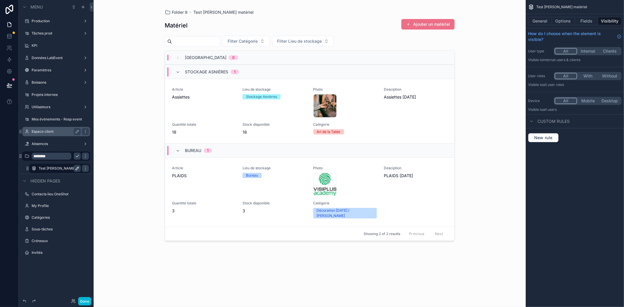
click at [77, 168] on icon "scrollable content" at bounding box center [77, 168] width 3 height 3
click at [56, 169] on input "**********" at bounding box center [55, 168] width 33 height 7
type input "**********"
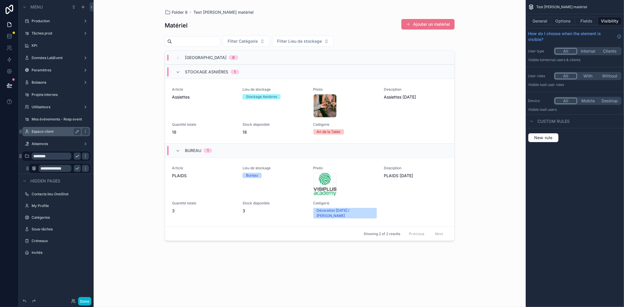
click at [77, 154] on icon "scrollable content" at bounding box center [77, 156] width 5 height 5
click at [76, 169] on icon "scrollable content" at bounding box center [77, 168] width 5 height 5
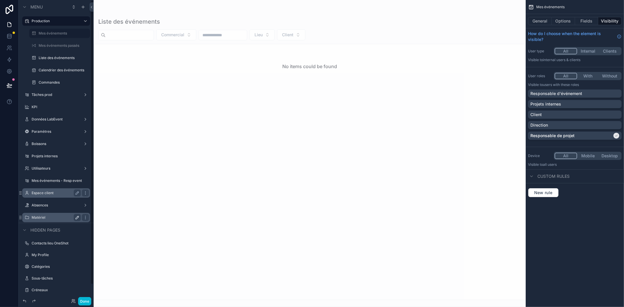
click at [67, 215] on div "Matériel" at bounding box center [56, 217] width 49 height 7
click at [69, 217] on label "Matériel" at bounding box center [55, 217] width 47 height 5
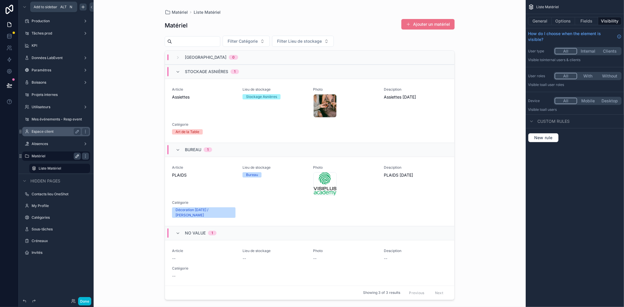
click at [85, 5] on icon "scrollable content" at bounding box center [83, 7] width 5 height 5
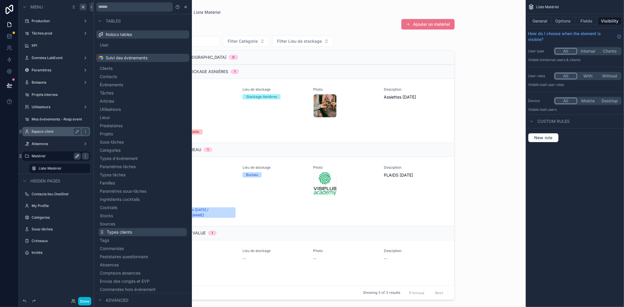
scroll to position [103, 0]
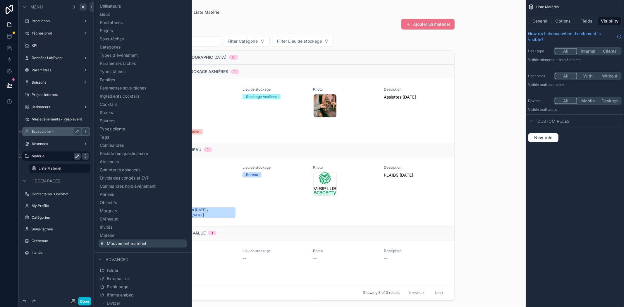
click at [141, 242] on span "Mouvement matériel" at bounding box center [126, 244] width 39 height 6
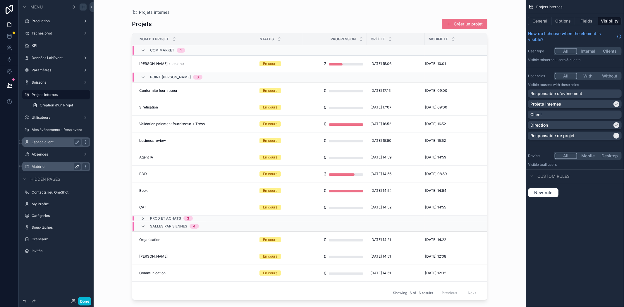
click at [44, 164] on label "Matériel" at bounding box center [55, 166] width 47 height 5
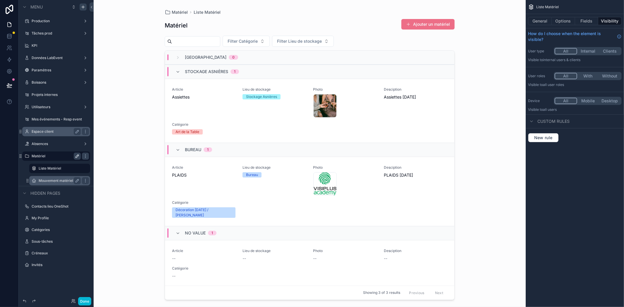
click at [60, 181] on label "Mouvement matériel" at bounding box center [59, 181] width 40 height 5
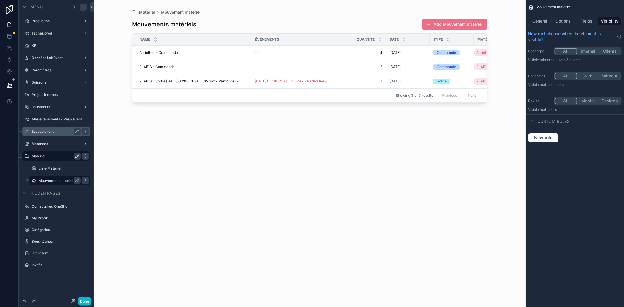
click at [273, 27] on div "scrollable content" at bounding box center [310, 150] width 374 height 300
click at [566, 23] on button "Options" at bounding box center [563, 21] width 23 height 8
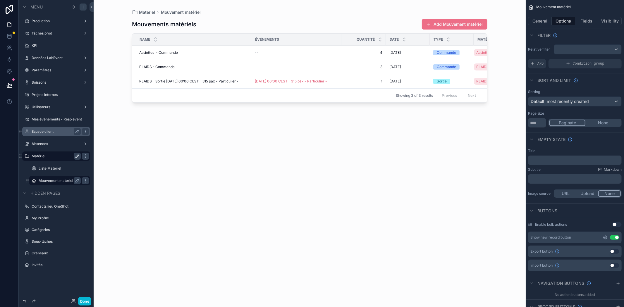
click at [605, 238] on icon "scrollable content" at bounding box center [605, 237] width 1 height 1
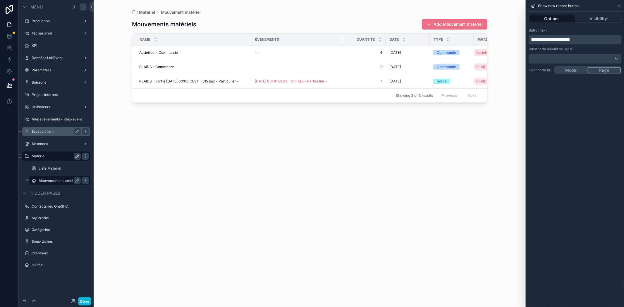
click at [593, 41] on p "**********" at bounding box center [576, 39] width 90 height 7
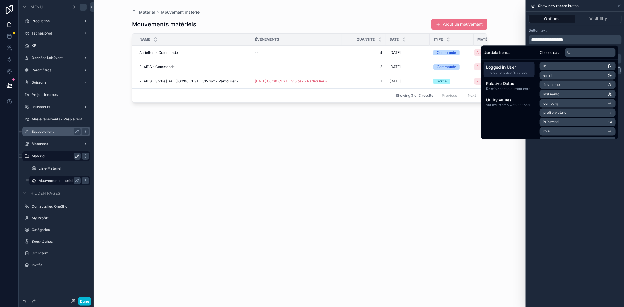
click at [604, 177] on div "**********" at bounding box center [575, 160] width 98 height 296
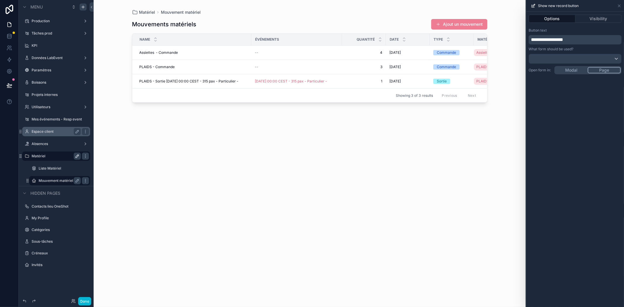
click at [467, 25] on button "Ajout un mouvement" at bounding box center [459, 24] width 56 height 11
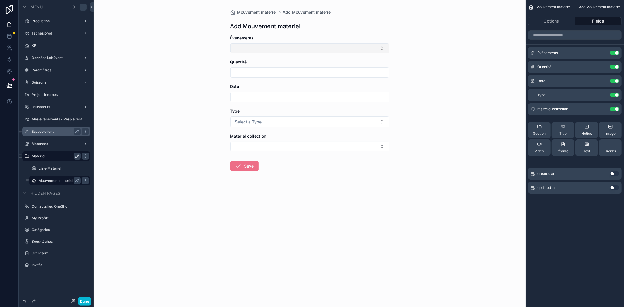
click at [255, 47] on button "Select Button" at bounding box center [309, 48] width 159 height 10
click at [187, 76] on div "Mouvement matériel Add Mouvement matériel Add Mouvement matériel Événements Qua…" at bounding box center [310, 153] width 432 height 307
click at [246, 124] on span "Select a Type" at bounding box center [248, 122] width 27 height 6
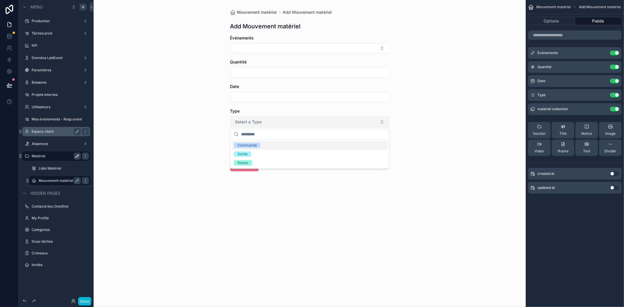
click at [245, 121] on span "Select a Type" at bounding box center [248, 122] width 27 height 6
click at [247, 144] on button "Select Button" at bounding box center [309, 147] width 159 height 10
click at [252, 203] on form "Événements Quantité Date Type Select a Type Matériel collection Save" at bounding box center [309, 122] width 159 height 174
click at [253, 145] on button "Select Button" at bounding box center [309, 147] width 159 height 10
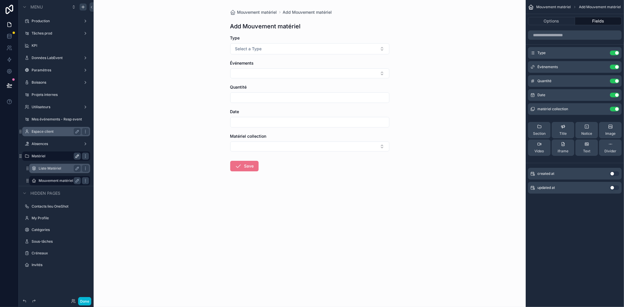
click at [49, 168] on label "Liste Matériel" at bounding box center [59, 168] width 40 height 5
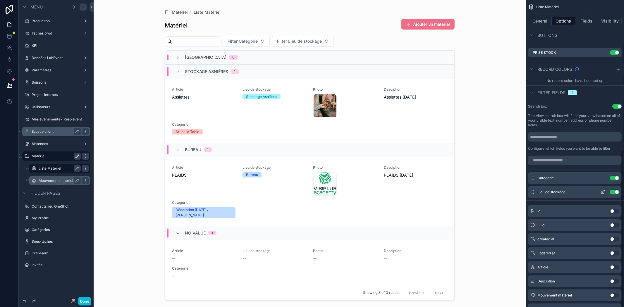
scroll to position [293, 0]
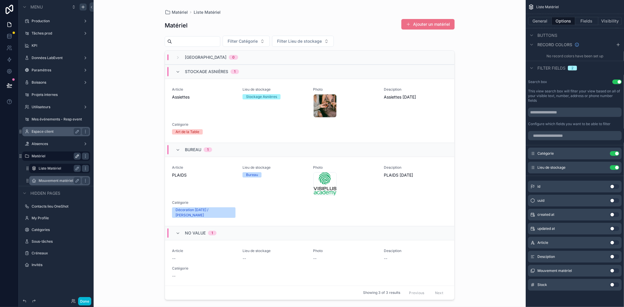
click at [613, 284] on button "Use setting" at bounding box center [614, 285] width 9 height 5
click at [615, 182] on button "Use setting" at bounding box center [614, 181] width 9 height 5
click at [592, 22] on button "Fields" at bounding box center [586, 21] width 23 height 8
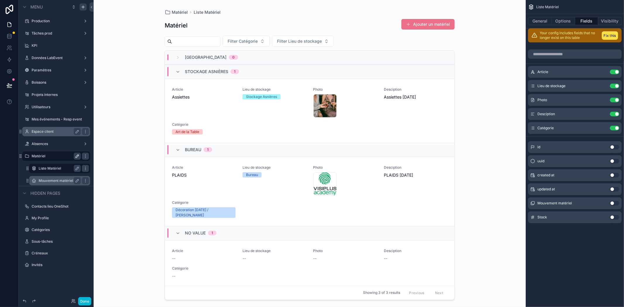
scroll to position [0, 0]
click at [613, 217] on button "Use setting" at bounding box center [614, 217] width 9 height 5
click at [55, 180] on label "Mouvement matériel" at bounding box center [59, 181] width 40 height 5
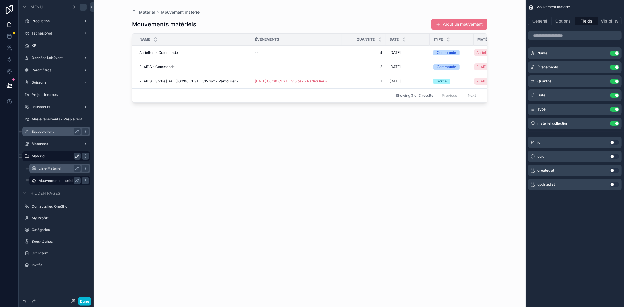
click at [51, 168] on label "Liste Matériel" at bounding box center [59, 168] width 40 height 5
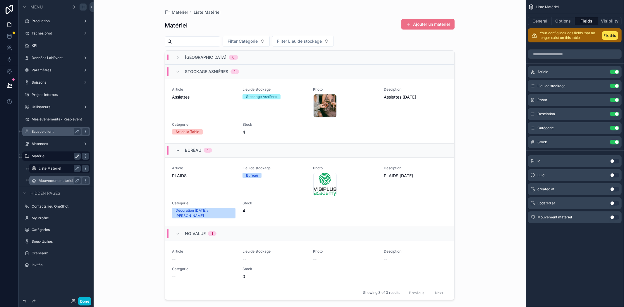
click at [48, 180] on label "Mouvement matériel" at bounding box center [59, 181] width 40 height 5
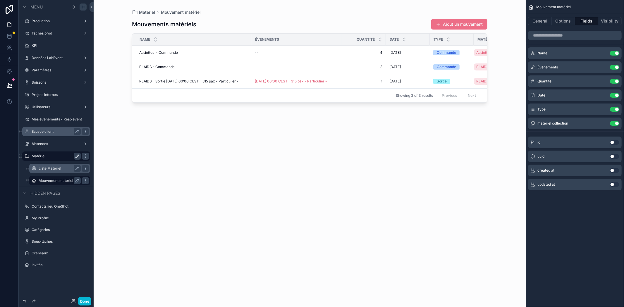
click at [46, 168] on label "Liste Matériel" at bounding box center [59, 168] width 40 height 5
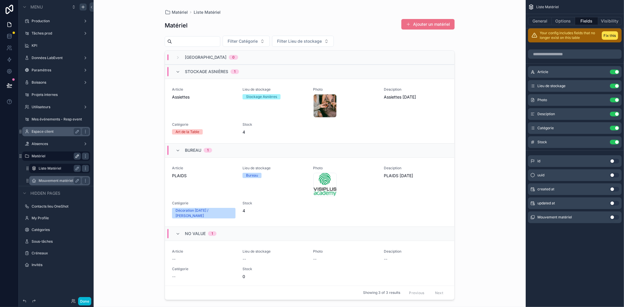
click at [52, 183] on label "Mouvement matériel" at bounding box center [59, 181] width 40 height 5
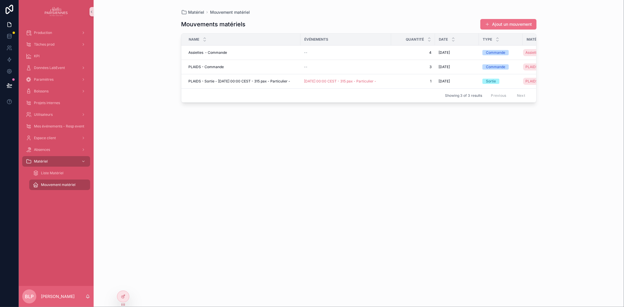
click at [506, 24] on button "Ajout un mouvement" at bounding box center [509, 24] width 56 height 11
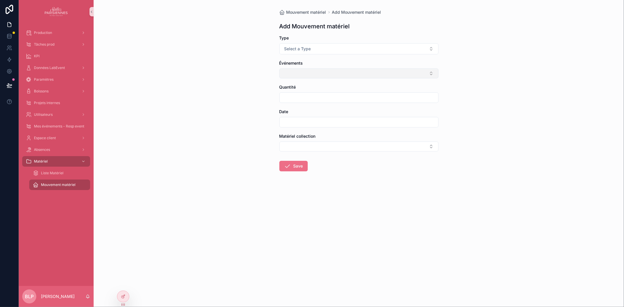
click at [311, 74] on button "Select Button" at bounding box center [358, 73] width 159 height 10
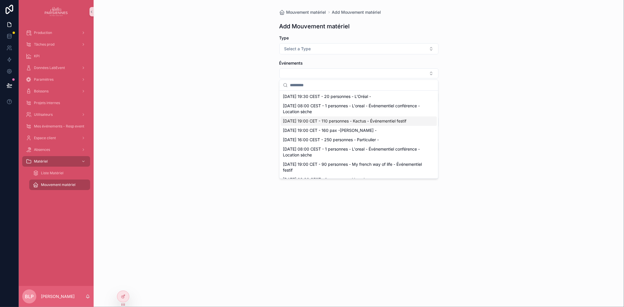
click at [68, 184] on span "Mouvement matériel" at bounding box center [58, 185] width 35 height 5
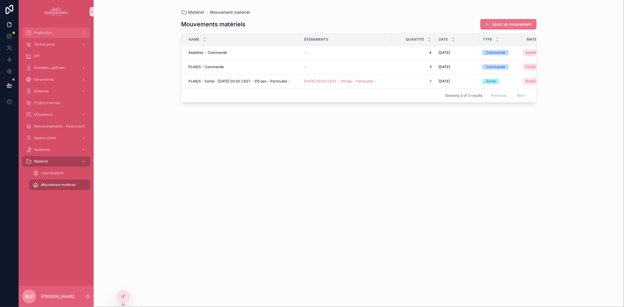
click at [42, 31] on span "Production" at bounding box center [43, 32] width 18 height 5
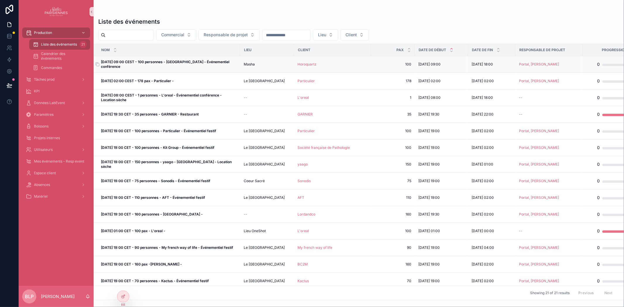
click at [157, 62] on strong "[DATE] 09:00 CEST - 100 personnes - [GEOGRAPHIC_DATA] - Événementiel conférence" at bounding box center [165, 64] width 129 height 9
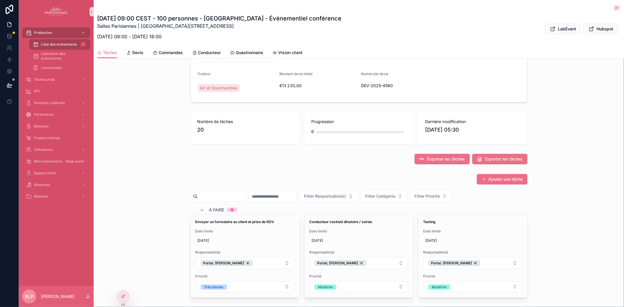
scroll to position [65, 0]
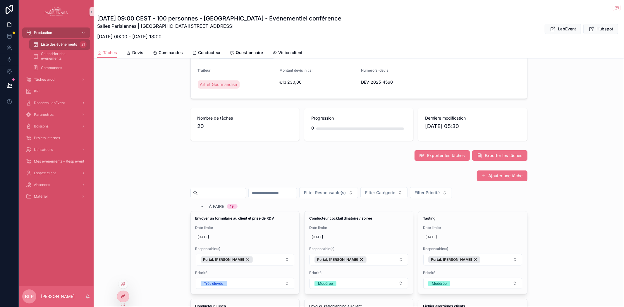
click at [124, 295] on icon at bounding box center [123, 296] width 5 height 5
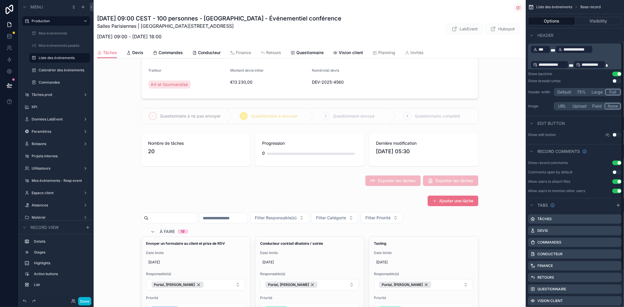
scroll to position [87, 0]
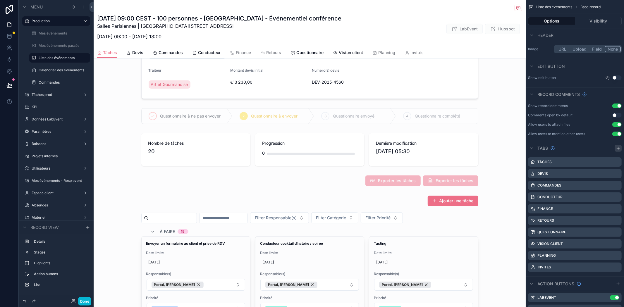
click at [617, 146] on icon "scrollable content" at bounding box center [618, 148] width 5 height 5
click at [544, 279] on label "Tab 11" at bounding box center [538, 279] width 11 height 5
click at [618, 279] on icon "scrollable content" at bounding box center [618, 279] width 2 height 2
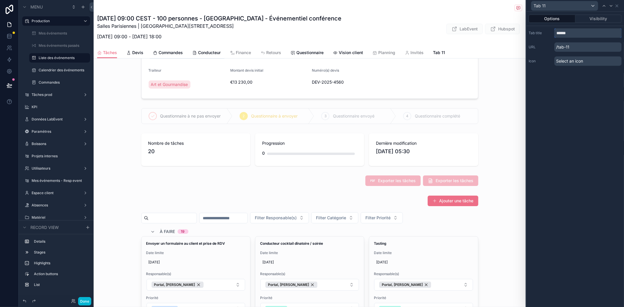
click at [577, 32] on input "******" at bounding box center [588, 32] width 67 height 9
type input "**********"
click at [577, 46] on p "/tab-11" at bounding box center [588, 46] width 67 height 9
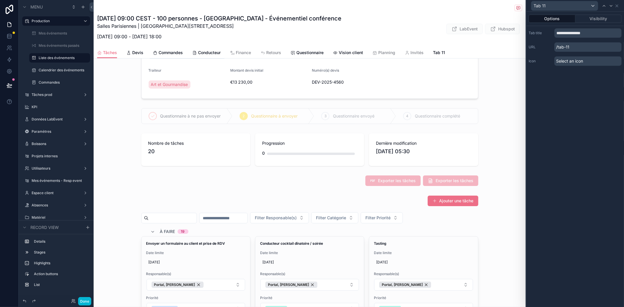
click at [574, 45] on p "/tab-11" at bounding box center [588, 46] width 67 height 9
click at [569, 46] on p "/tab-11" at bounding box center [588, 46] width 67 height 9
click at [570, 47] on p "/materiel-et-deco" at bounding box center [588, 46] width 67 height 9
click at [588, 60] on div "Select an icon" at bounding box center [588, 60] width 67 height 9
click at [569, 60] on span "Select an icon" at bounding box center [569, 61] width 27 height 6
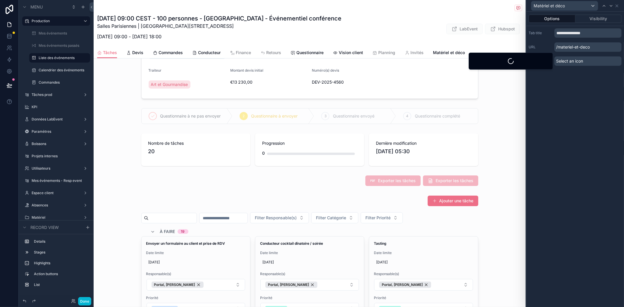
click at [569, 60] on span "Select an icon" at bounding box center [569, 61] width 27 height 6
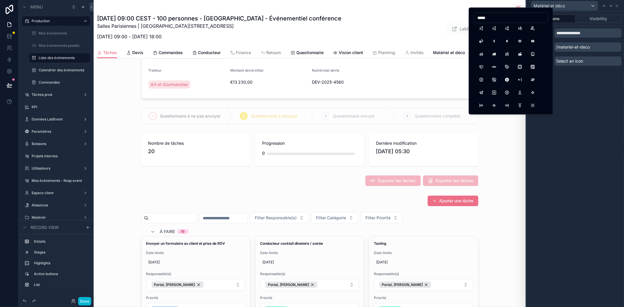
scroll to position [0, 0]
click at [495, 20] on input "*****" at bounding box center [511, 18] width 74 height 8
click at [497, 18] on input "****" at bounding box center [511, 18] width 74 height 8
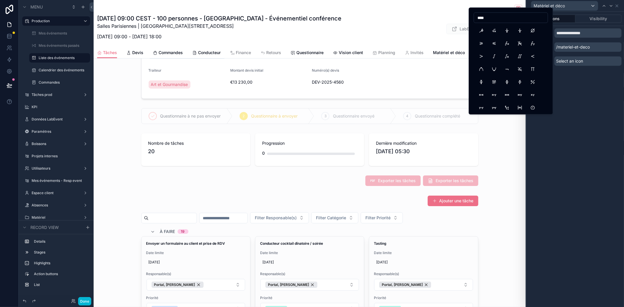
click at [497, 18] on input "****" at bounding box center [511, 18] width 74 height 8
click at [482, 18] on input "****" at bounding box center [511, 18] width 74 height 8
type input "****"
click at [496, 14] on input "****" at bounding box center [511, 18] width 74 height 8
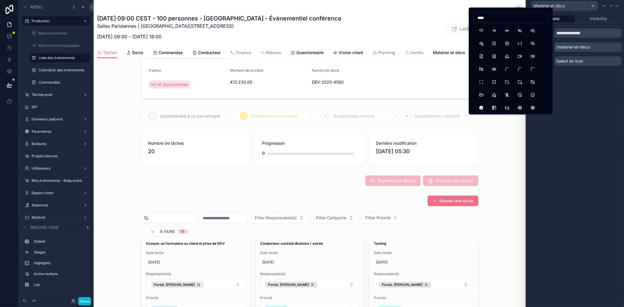
click at [496, 14] on input "****" at bounding box center [511, 18] width 74 height 8
click at [500, 18] on input "*********" at bounding box center [511, 18] width 74 height 8
click at [505, 19] on input "*******" at bounding box center [511, 18] width 74 height 8
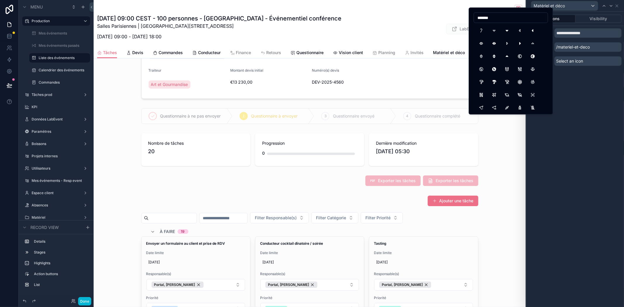
click at [505, 19] on input "*******" at bounding box center [511, 18] width 74 height 8
type input "*"
type input "*****"
click at [496, 30] on button "Armchair" at bounding box center [494, 30] width 11 height 11
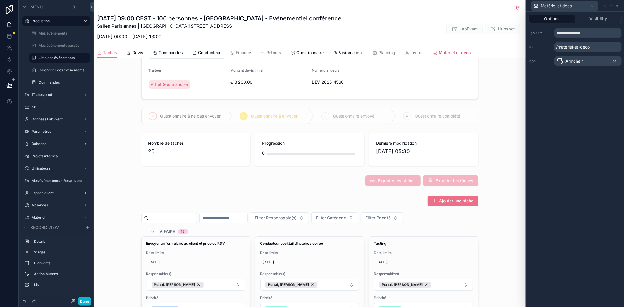
click at [459, 51] on span "Matériel et déco" at bounding box center [455, 53] width 32 height 6
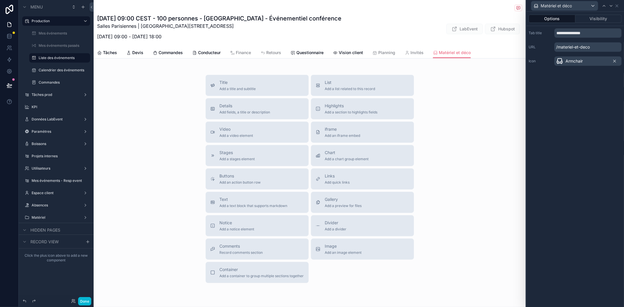
click at [553, 20] on button "Options" at bounding box center [552, 19] width 47 height 8
click at [552, 19] on button "Options" at bounding box center [552, 19] width 47 height 8
click at [326, 87] on span "Add a list related to this record" at bounding box center [350, 89] width 50 height 5
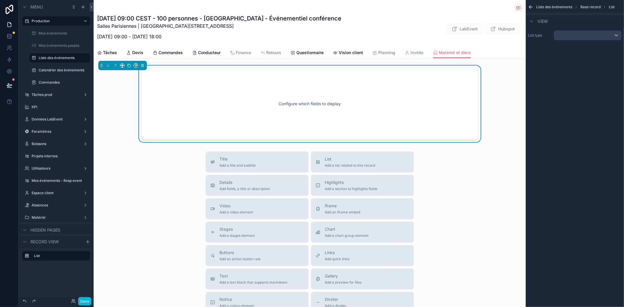
click at [401, 87] on div "Configure which fields to display" at bounding box center [310, 104] width 318 height 53
click at [612, 7] on span "List" at bounding box center [612, 7] width 6 height 5
click at [593, 38] on div "scrollable content" at bounding box center [587, 35] width 67 height 9
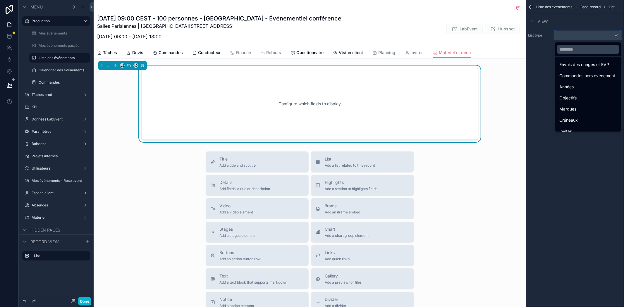
scroll to position [348, 0]
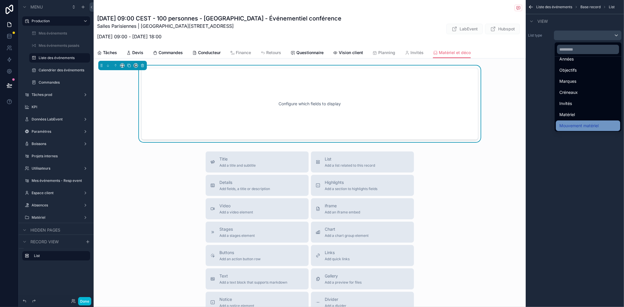
click at [580, 124] on span "Mouvement matériel" at bounding box center [579, 125] width 39 height 7
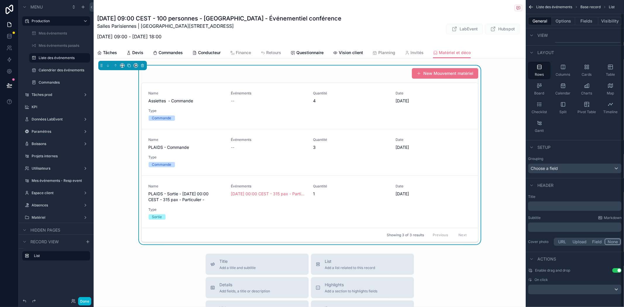
scroll to position [13, 0]
click at [563, 20] on button "Options" at bounding box center [563, 21] width 23 height 8
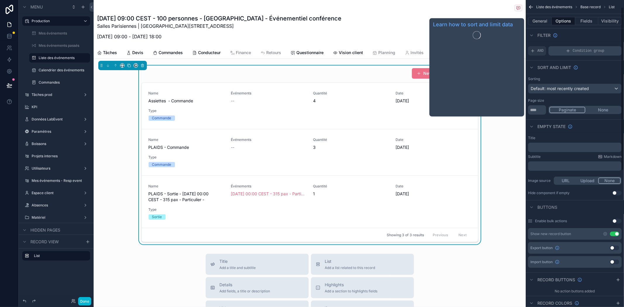
scroll to position [0, 0]
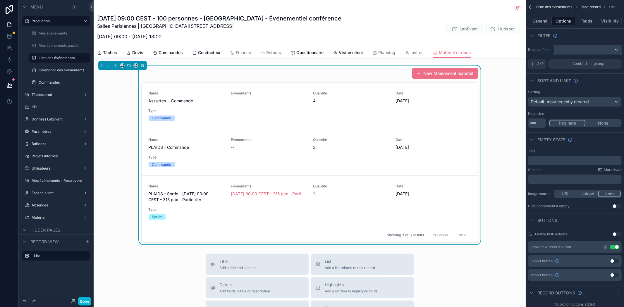
click at [567, 50] on div "scrollable content" at bounding box center [587, 49] width 67 height 9
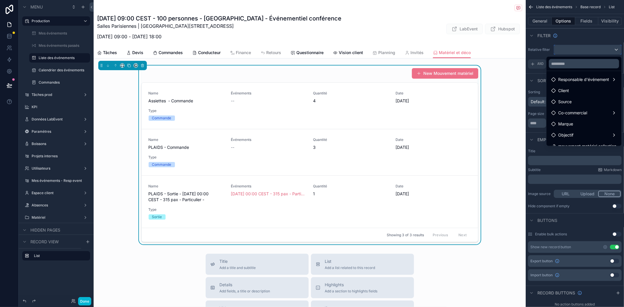
scroll to position [83, 0]
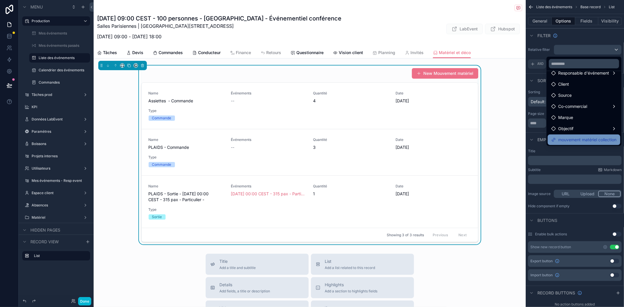
click at [580, 136] on span "mouvement matériel collection" at bounding box center [587, 139] width 58 height 7
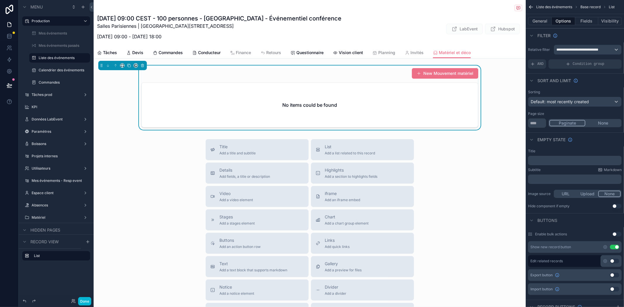
click at [376, 80] on div "New Mouvement matériel No items could be found" at bounding box center [309, 98] width 337 height 60
click at [594, 23] on button "Fields" at bounding box center [586, 21] width 23 height 8
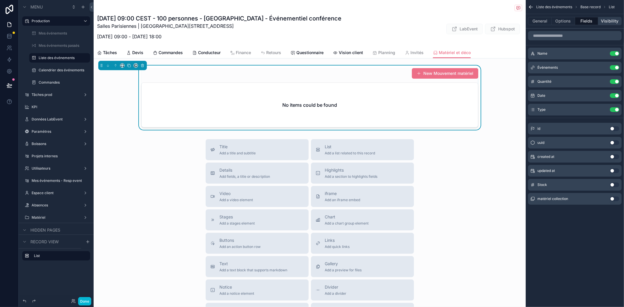
click at [610, 21] on button "Visibility" at bounding box center [609, 21] width 23 height 8
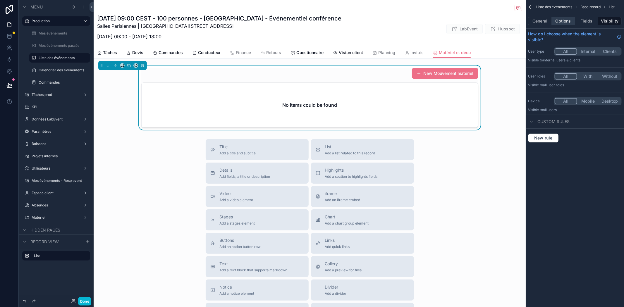
click at [560, 22] on button "Options" at bounding box center [563, 21] width 23 height 8
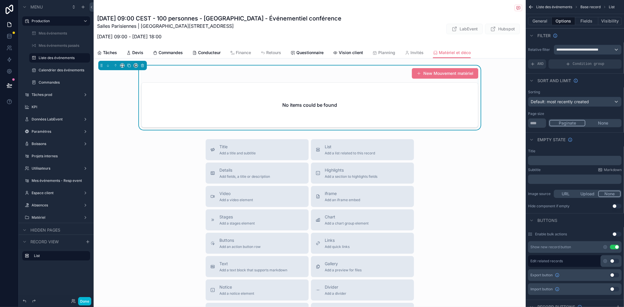
scroll to position [22, 0]
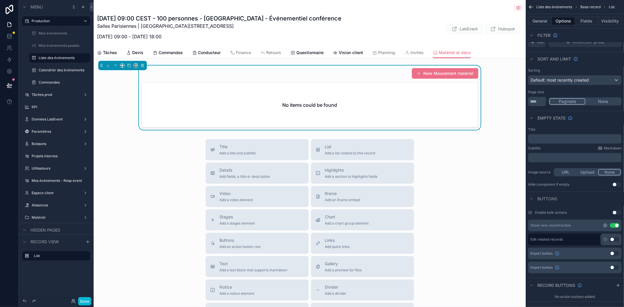
click at [605, 225] on icon "scrollable content" at bounding box center [605, 225] width 5 height 5
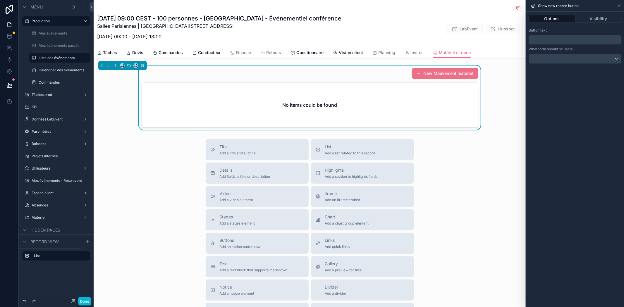
click at [549, 40] on p "﻿" at bounding box center [576, 39] width 90 height 7
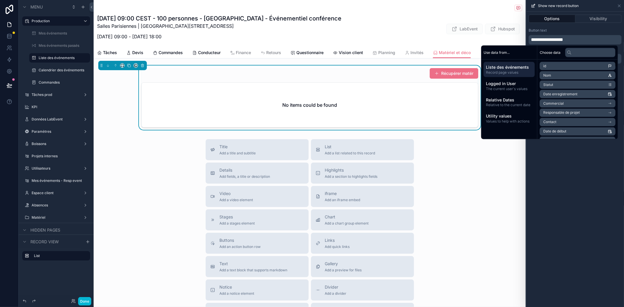
click at [609, 176] on div "**********" at bounding box center [575, 160] width 98 height 296
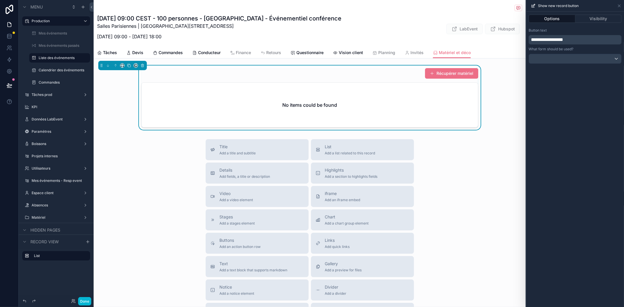
click at [498, 104] on div "Récupérer matériel No items could be found" at bounding box center [310, 98] width 432 height 64
click at [80, 299] on button "Done" at bounding box center [84, 301] width 13 height 8
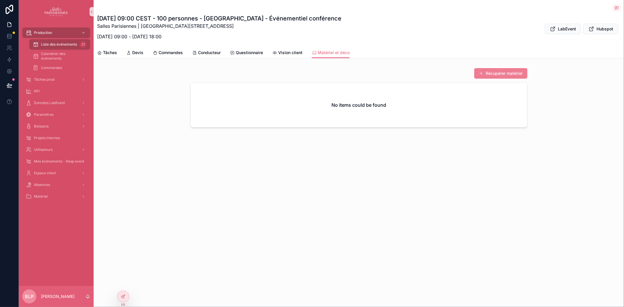
click at [499, 74] on button "Récupérer matériel" at bounding box center [500, 73] width 53 height 11
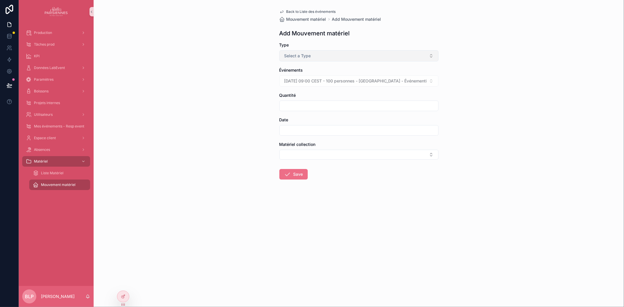
click at [311, 53] on button "Select a Type" at bounding box center [358, 55] width 159 height 11
click at [299, 80] on div "Commande" at bounding box center [296, 79] width 19 height 5
click at [312, 58] on button "Commande" at bounding box center [358, 55] width 159 height 11
click at [297, 96] on span "Sortie" at bounding box center [291, 96] width 17 height 5
click at [315, 111] on form "Type Sortie Événements [DATE] 09:00 CEST - 100 personnes - [GEOGRAPHIC_DATA] - …" at bounding box center [358, 129] width 159 height 175
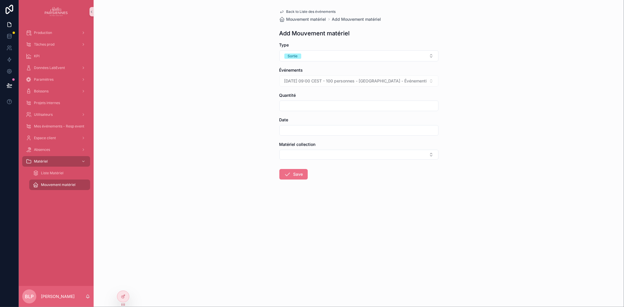
click at [313, 108] on input "scrollable content" at bounding box center [359, 106] width 159 height 8
click at [305, 107] on input "scrollable content" at bounding box center [359, 106] width 159 height 8
click at [298, 129] on input "scrollable content" at bounding box center [359, 130] width 159 height 8
click at [230, 125] on div "Back to Liste des événements Mouvement matériel Add Mouvement matériel Add Mouv…" at bounding box center [359, 153] width 531 height 307
click at [303, 150] on button "Select Button" at bounding box center [358, 155] width 159 height 10
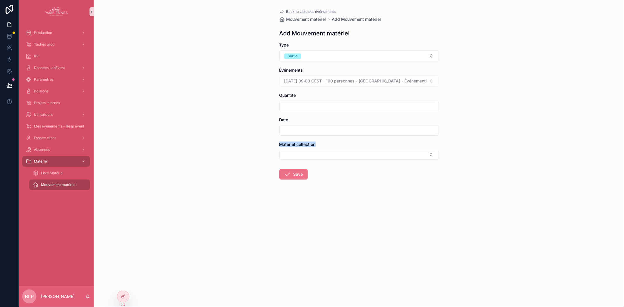
drag, startPoint x: 279, startPoint y: 143, endPoint x: 317, endPoint y: 145, distance: 38.1
click at [317, 145] on div "Matériel collection" at bounding box center [358, 145] width 159 height 6
drag, startPoint x: 318, startPoint y: 144, endPoint x: 280, endPoint y: 140, distance: 37.6
click at [280, 140] on form "Type Sortie Événements [DATE] 09:00 CEST - 100 personnes - [GEOGRAPHIC_DATA] - …" at bounding box center [358, 129] width 159 height 175
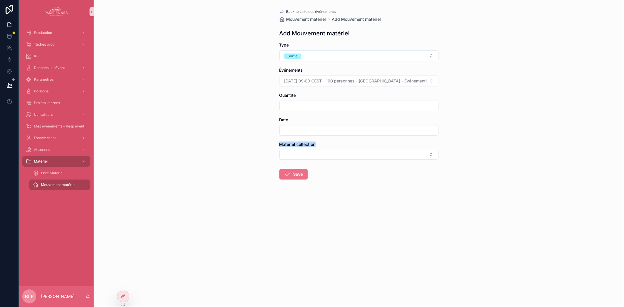
click at [280, 140] on form "Type Sortie Événements [DATE] 09:00 CEST - 100 personnes - [GEOGRAPHIC_DATA] - …" at bounding box center [358, 129] width 159 height 175
drag, startPoint x: 323, startPoint y: 144, endPoint x: 280, endPoint y: 142, distance: 42.8
click at [280, 142] on div "Matériel collection" at bounding box center [358, 145] width 159 height 6
click at [280, 142] on label "Matériel collection" at bounding box center [297, 145] width 36 height 6
drag, startPoint x: 290, startPoint y: 142, endPoint x: 309, endPoint y: 144, distance: 19.4
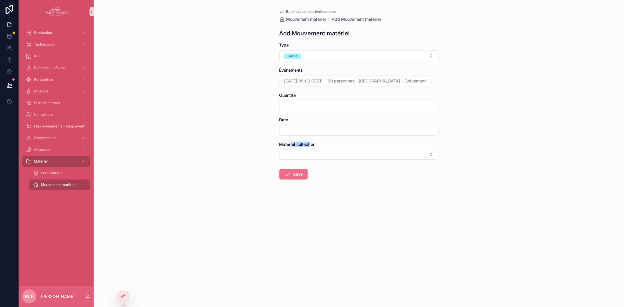
click at [309, 144] on span "Matériel collection" at bounding box center [297, 144] width 36 height 5
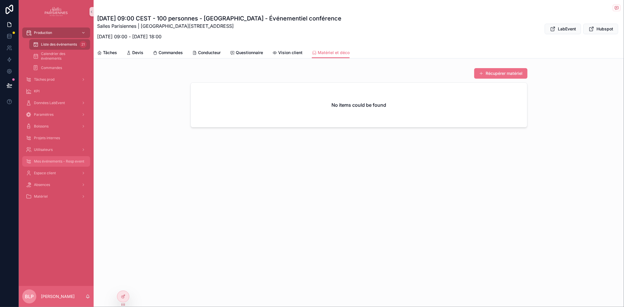
click at [56, 160] on span "Mes événements - Resp event" at bounding box center [59, 161] width 50 height 5
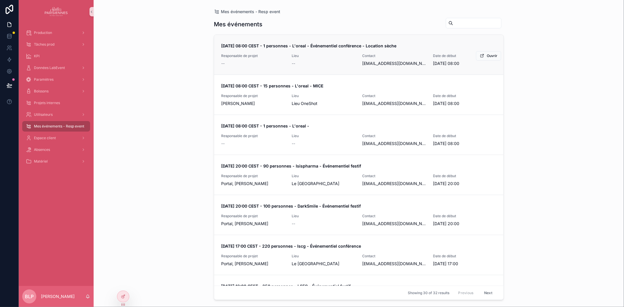
click at [391, 54] on span "Contact" at bounding box center [395, 56] width 64 height 5
click at [484, 59] on button "Ouvrir" at bounding box center [488, 55] width 25 height 9
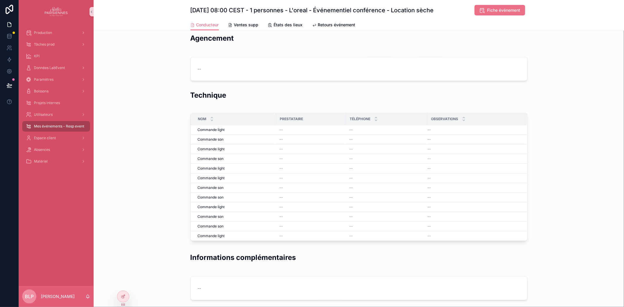
scroll to position [530, 0]
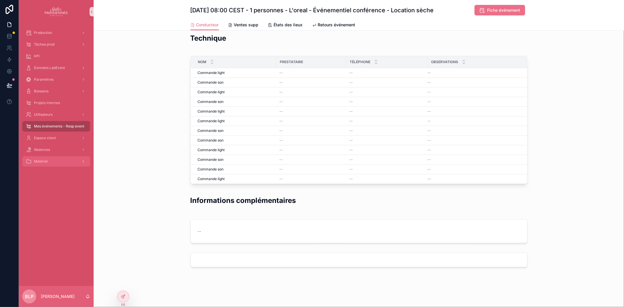
click at [37, 159] on span "Matériel" at bounding box center [41, 161] width 14 height 5
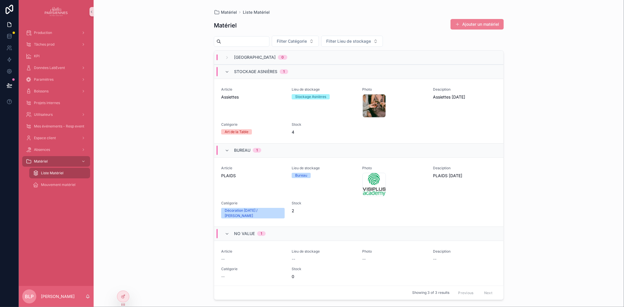
click at [473, 25] on button "Ajouter un matériel" at bounding box center [477, 24] width 53 height 11
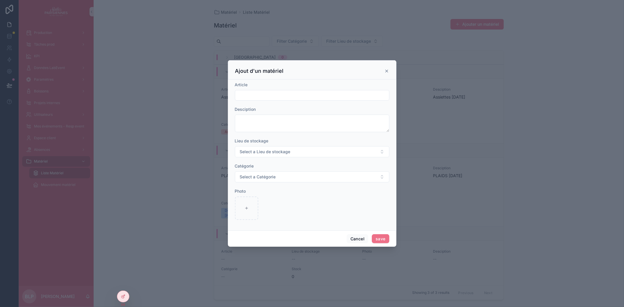
click at [254, 103] on form "Article Desciption Lieu de stockage Select a Lieu de stockage Catégorie Select …" at bounding box center [312, 154] width 155 height 144
click at [252, 95] on input "scrollable content" at bounding box center [312, 95] width 154 height 8
click at [251, 95] on input "scrollable content" at bounding box center [312, 95] width 154 height 8
click at [241, 125] on textarea "scrollable content" at bounding box center [312, 124] width 155 height 18
click at [247, 96] on input "scrollable content" at bounding box center [312, 95] width 154 height 8
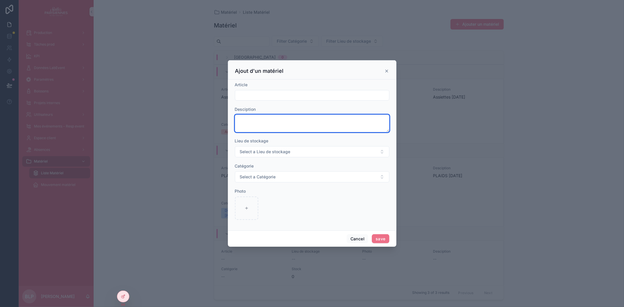
click at [244, 124] on textarea "scrollable content" at bounding box center [312, 124] width 155 height 18
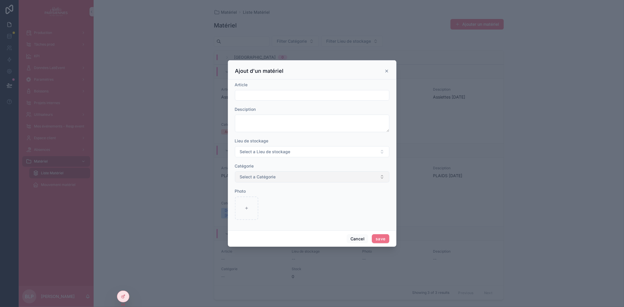
click at [277, 180] on button "Select a Catégorie" at bounding box center [312, 176] width 155 height 11
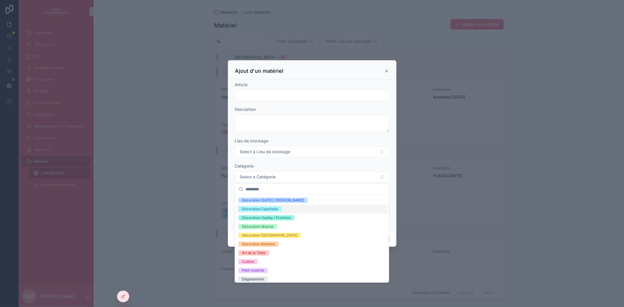
click at [345, 76] on div "Ajout d'un matériel" at bounding box center [312, 69] width 169 height 19
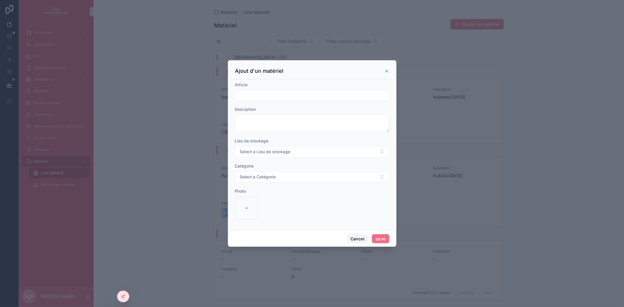
click at [361, 239] on button "Cancel" at bounding box center [358, 238] width 22 height 9
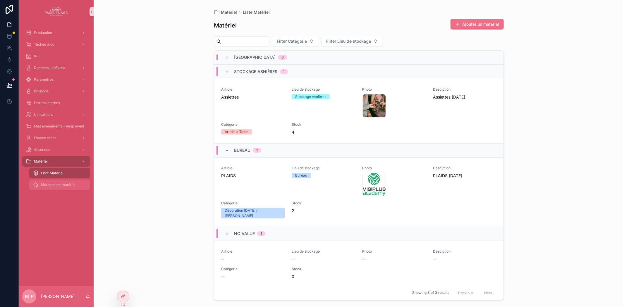
click at [44, 183] on span "Mouvement matériel" at bounding box center [58, 185] width 35 height 5
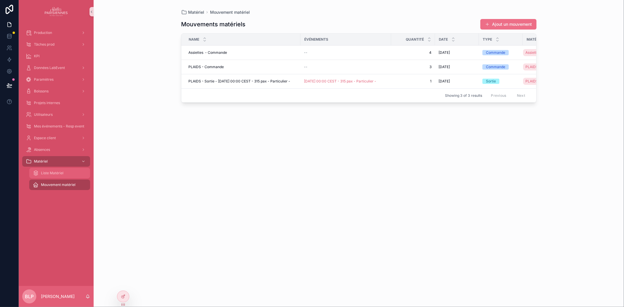
click at [57, 173] on span "Liste Matériel" at bounding box center [52, 173] width 23 height 5
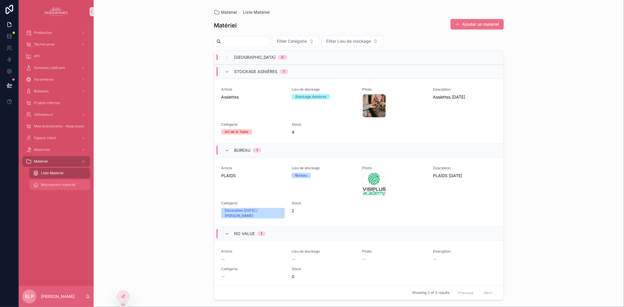
click at [68, 181] on div "Mouvement matériel" at bounding box center [60, 184] width 54 height 9
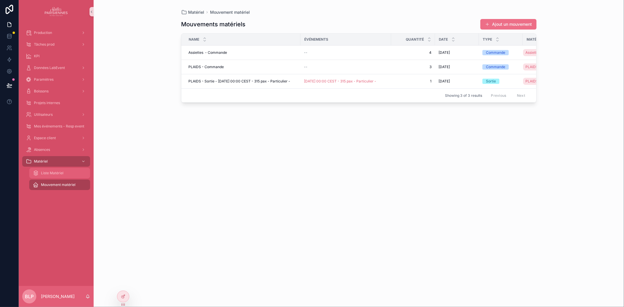
click at [51, 173] on span "Liste Matériel" at bounding box center [52, 173] width 23 height 5
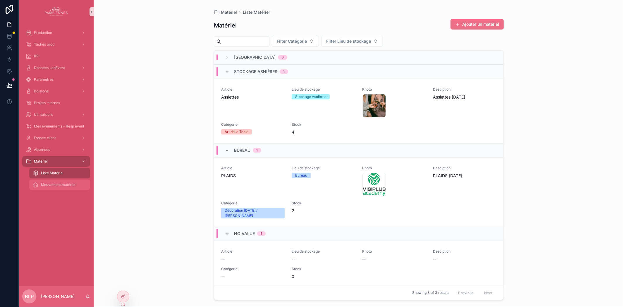
click at [60, 186] on span "Mouvement matériel" at bounding box center [58, 185] width 35 height 5
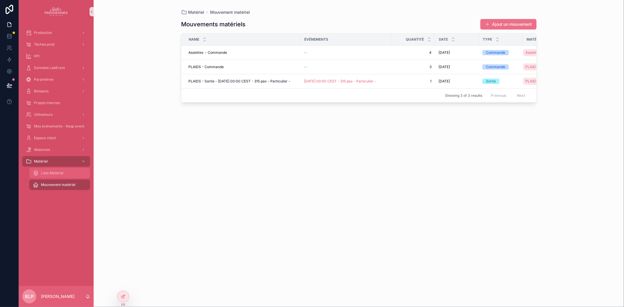
click at [57, 170] on div "Liste Matériel" at bounding box center [60, 173] width 54 height 9
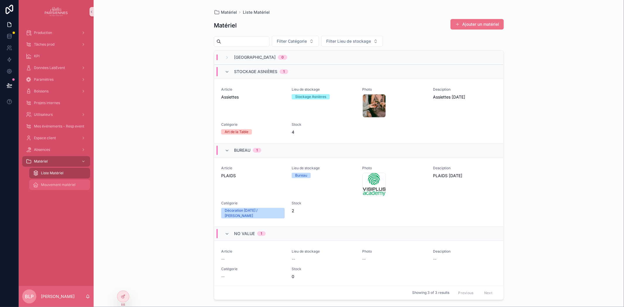
click at [56, 186] on span "Mouvement matériel" at bounding box center [58, 185] width 35 height 5
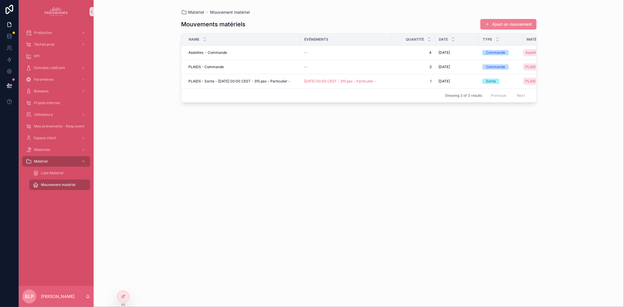
click at [496, 23] on button "Ajout un mouvement" at bounding box center [509, 24] width 56 height 11
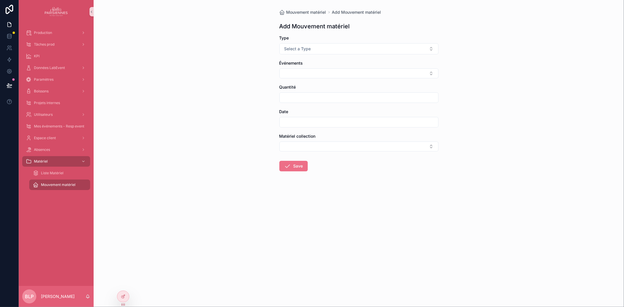
click at [54, 186] on span "Mouvement matériel" at bounding box center [58, 185] width 35 height 5
